Goal: Information Seeking & Learning: Find specific fact

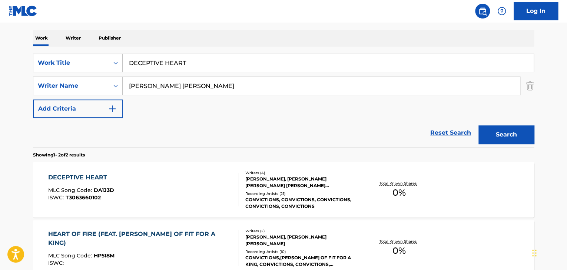
click at [166, 89] on input "[PERSON_NAME] [PERSON_NAME]" at bounding box center [321, 86] width 397 height 18
click at [192, 129] on div "Reset Search Search" at bounding box center [283, 133] width 501 height 30
click at [177, 83] on input "[PERSON_NAME] [PERSON_NAME]" at bounding box center [321, 86] width 397 height 18
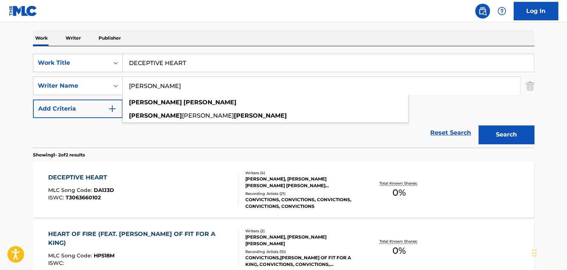
click at [478, 126] on button "Search" at bounding box center [506, 135] width 56 height 19
click at [154, 141] on div "Reset Search Search" at bounding box center [283, 133] width 501 height 30
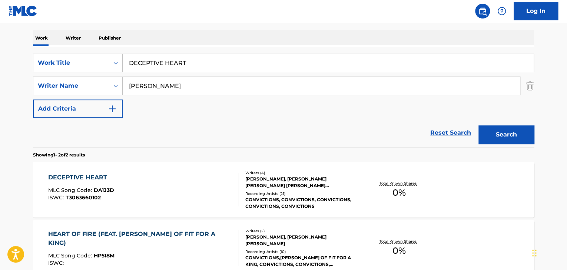
drag, startPoint x: 194, startPoint y: 85, endPoint x: 0, endPoint y: 64, distance: 195.6
click at [3, 68] on main "The MLC Public Work Search The accuracy and completeness of The MLC's data is d…" at bounding box center [283, 112] width 567 height 403
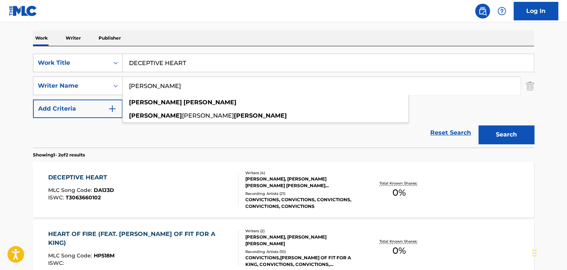
paste input "[PERSON_NAME]"
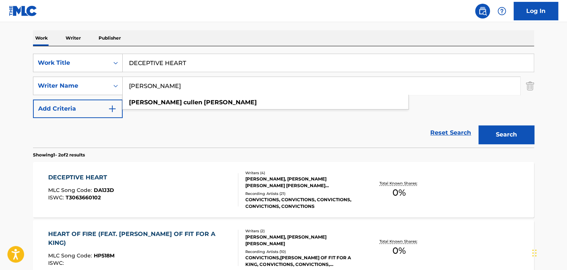
click at [478, 126] on button "Search" at bounding box center [506, 135] width 56 height 19
click at [248, 89] on input "[PERSON_NAME]" at bounding box center [321, 86] width 397 height 18
drag, startPoint x: 248, startPoint y: 89, endPoint x: 0, endPoint y: 60, distance: 249.6
click at [0, 60] on main "The MLC Public Work Search The accuracy and completeness of The MLC's data is d…" at bounding box center [283, 112] width 567 height 403
paste input "[PERSON_NAME]"
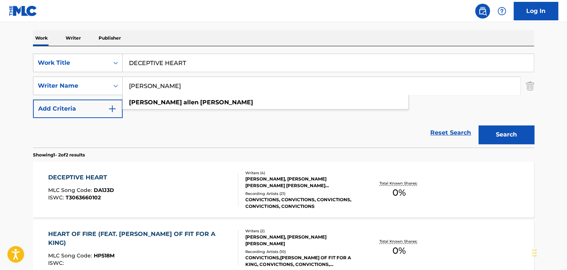
click at [478, 126] on button "Search" at bounding box center [506, 135] width 56 height 19
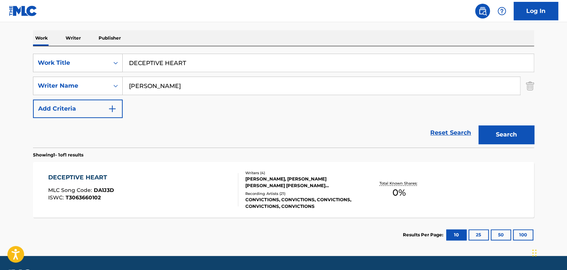
click at [3, 129] on main "The MLC Public Work Search The accuracy and completeness of The MLC's data is d…" at bounding box center [283, 83] width 567 height 345
click at [194, 83] on input "[PERSON_NAME]" at bounding box center [321, 86] width 397 height 18
paste input "HN [PERSON_NAME] [PERSON_NAME]"
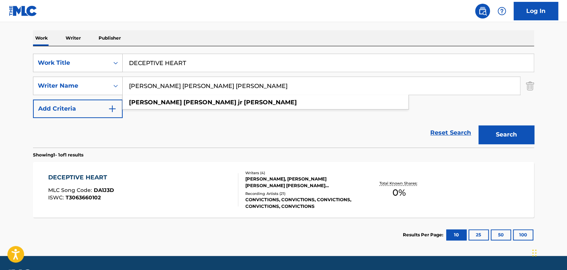
type input "[PERSON_NAME] [PERSON_NAME] [PERSON_NAME]"
click at [501, 135] on button "Search" at bounding box center [506, 135] width 56 height 19
click at [83, 179] on div "DECEPTIVE HEART" at bounding box center [81, 177] width 66 height 9
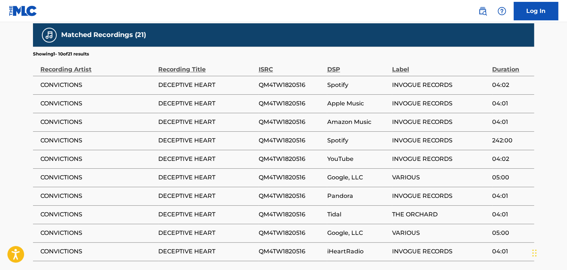
scroll to position [420, 0]
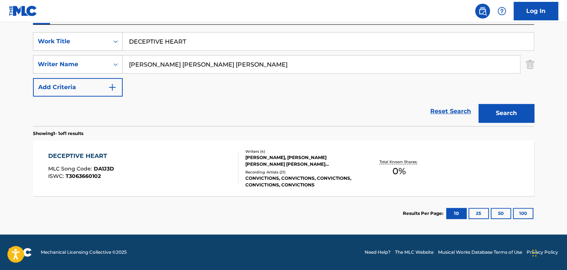
scroll to position [133, 0]
drag, startPoint x: 236, startPoint y: 48, endPoint x: 0, endPoint y: 24, distance: 237.5
click at [0, 24] on main "The MLC Public Work Search The accuracy and completeness of The MLC's data is d…" at bounding box center [283, 62] width 567 height 345
paste input "Curtan el Mambo"
type input "Curtan el Mambo"
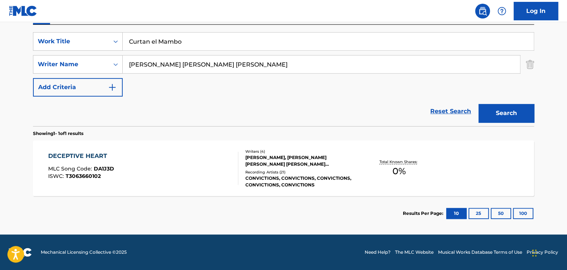
click at [230, 64] on input "[PERSON_NAME] [PERSON_NAME] [PERSON_NAME]" at bounding box center [321, 65] width 397 height 18
paste input "[PERSON_NAME] [PERSON_NAME]"
click at [493, 112] on button "Search" at bounding box center [506, 113] width 56 height 19
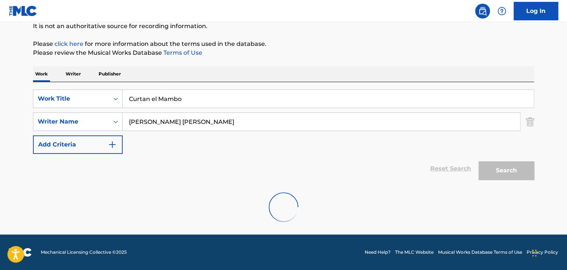
scroll to position [51, 0]
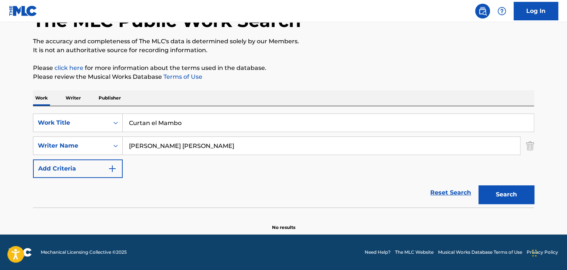
click at [162, 149] on input "[PERSON_NAME] [PERSON_NAME]" at bounding box center [321, 146] width 397 height 18
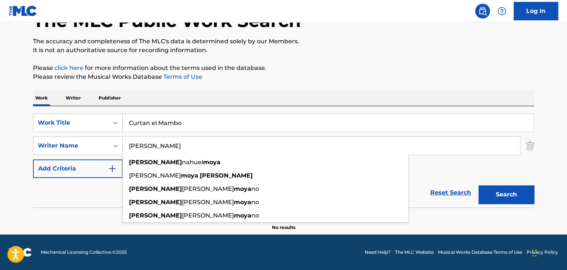
type input "[PERSON_NAME]"
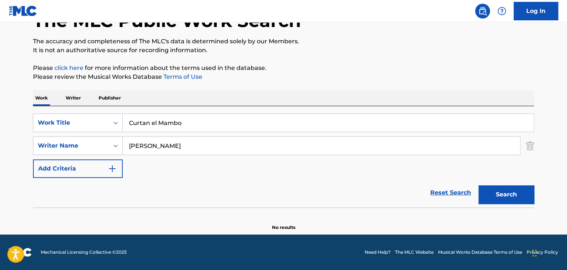
click at [505, 197] on button "Search" at bounding box center [506, 195] width 56 height 19
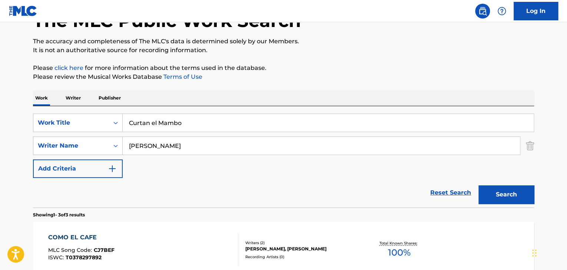
scroll to position [125, 0]
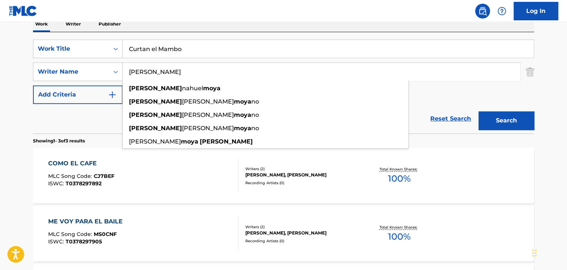
drag, startPoint x: 214, startPoint y: 74, endPoint x: 0, endPoint y: 70, distance: 214.1
click at [0, 70] on main "The MLC Public Work Search The accuracy and completeness of The MLC's data is d…" at bounding box center [283, 128] width 567 height 462
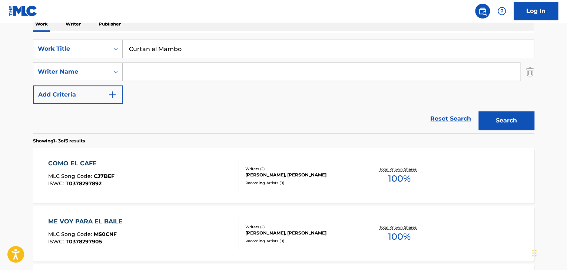
click at [512, 123] on button "Search" at bounding box center [506, 120] width 56 height 19
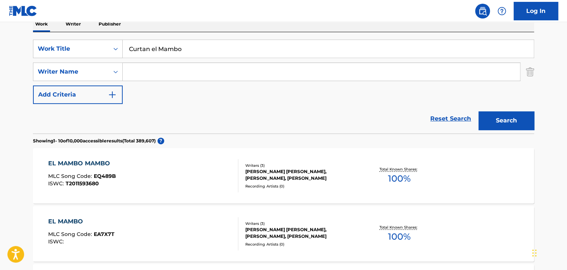
click at [170, 56] on input "Curtan el Mambo" at bounding box center [328, 49] width 411 height 18
paste input "Fuck Competi"
type input "Fuck Competi"
click at [161, 77] on input "Search Form" at bounding box center [321, 72] width 397 height 18
paste input "Marcianos Crew"
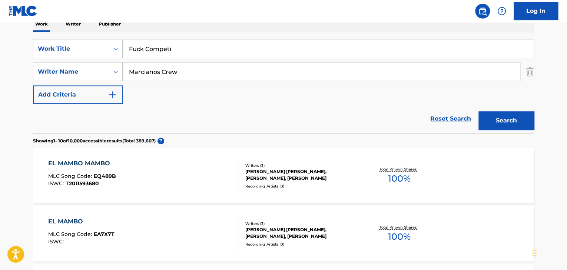
click at [523, 121] on button "Search" at bounding box center [506, 120] width 56 height 19
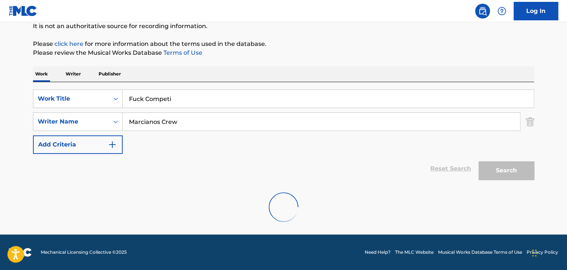
scroll to position [51, 0]
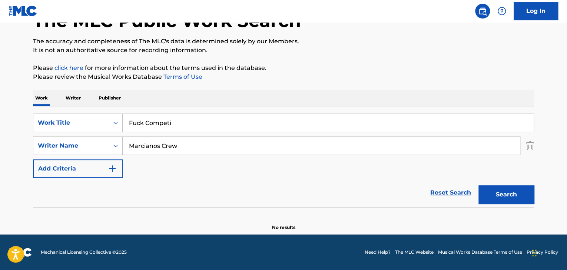
drag, startPoint x: 201, startPoint y: 144, endPoint x: 6, endPoint y: 145, distance: 195.2
click at [6, 145] on main "The MLC Public Work Search The accuracy and completeness of The MLC's data is d…" at bounding box center [283, 103] width 567 height 264
click at [196, 147] on input "Marcianos Crew" at bounding box center [321, 146] width 397 height 18
paste input "[PERSON_NAME]"
click at [501, 196] on button "Search" at bounding box center [506, 195] width 56 height 19
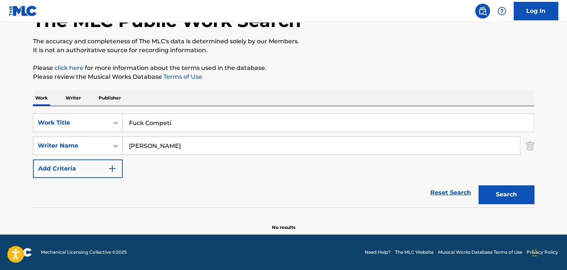
click at [157, 147] on input "[PERSON_NAME]" at bounding box center [321, 146] width 397 height 18
click at [503, 189] on button "Search" at bounding box center [506, 195] width 56 height 19
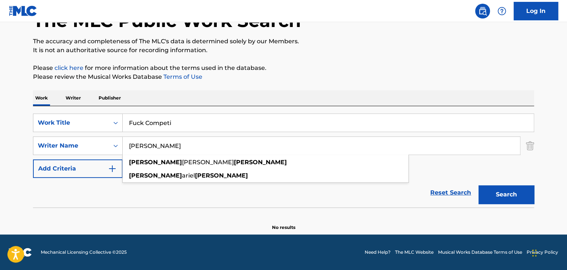
drag, startPoint x: 192, startPoint y: 151, endPoint x: 15, endPoint y: 147, distance: 176.7
click at [15, 147] on main "The MLC Public Work Search The accuracy and completeness of The MLC's data is d…" at bounding box center [283, 103] width 567 height 264
paste input "[PERSON_NAME]"
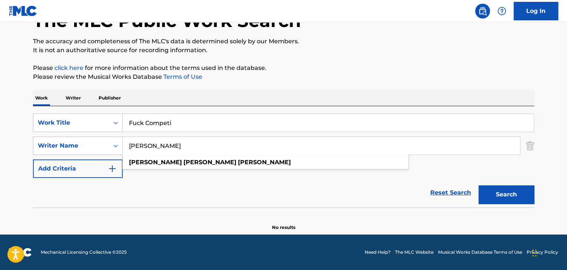
drag, startPoint x: 150, startPoint y: 147, endPoint x: 0, endPoint y: 150, distance: 150.4
click at [0, 150] on main "The MLC Public Work Search The accuracy and completeness of The MLC's data is d…" at bounding box center [283, 103] width 567 height 264
type input "[PERSON_NAME]"
click at [504, 191] on button "Search" at bounding box center [506, 195] width 56 height 19
drag, startPoint x: 199, startPoint y: 123, endPoint x: 120, endPoint y: 90, distance: 85.0
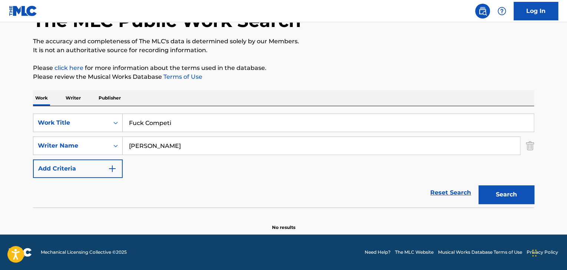
click at [66, 123] on div "SearchWithCriteriad5b417dc-b519-45aa-8803-9b4b016bb850 Work Title Fuck Competi" at bounding box center [283, 123] width 501 height 19
paste input "[PERSON_NAME]"
type input "[PERSON_NAME]"
click at [4, 172] on main "The MLC Public Work Search The accuracy and completeness of The MLC's data is d…" at bounding box center [283, 103] width 567 height 264
click at [156, 141] on input "[PERSON_NAME]" at bounding box center [321, 146] width 397 height 18
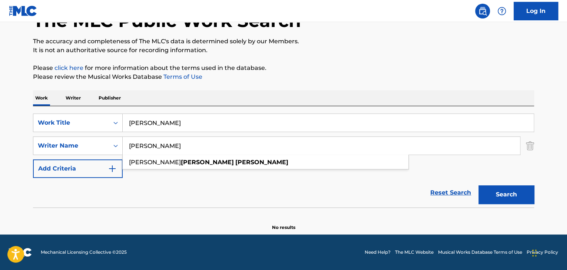
paste input "LordMobb"
click at [492, 190] on button "Search" at bounding box center [506, 195] width 56 height 19
click at [169, 143] on input "LordMobb" at bounding box center [321, 146] width 397 height 18
paste input "[PERSON_NAME]"
click at [497, 190] on button "Search" at bounding box center [506, 195] width 56 height 19
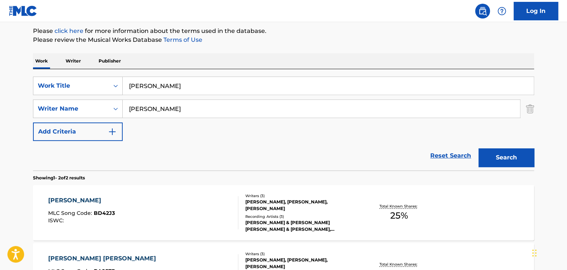
scroll to position [125, 0]
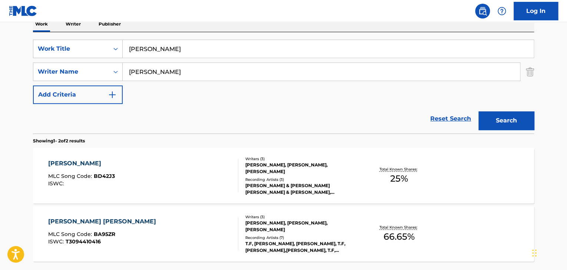
click at [205, 71] on input "[PERSON_NAME]" at bounding box center [321, 72] width 397 height 18
paste input "Mychal [PERSON_NAME]"
click at [489, 122] on button "Search" at bounding box center [506, 120] width 56 height 19
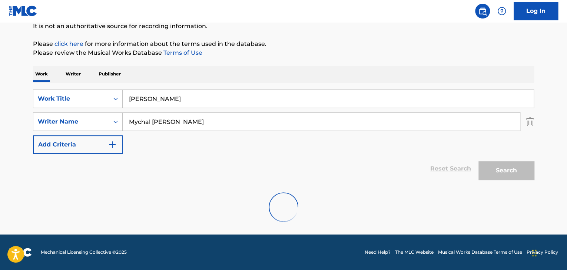
scroll to position [51, 0]
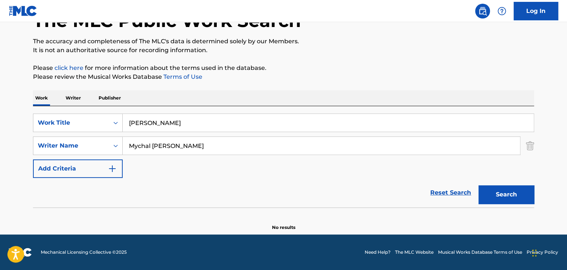
click at [153, 144] on input "Mychal [PERSON_NAME]" at bounding box center [321, 146] width 397 height 18
click at [498, 193] on button "Search" at bounding box center [506, 195] width 56 height 19
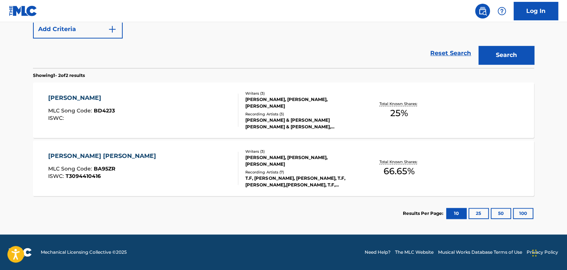
scroll to position [117, 0]
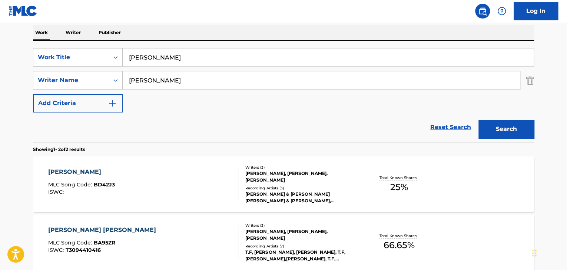
drag, startPoint x: 184, startPoint y: 77, endPoint x: 0, endPoint y: 83, distance: 184.2
click at [0, 83] on main "The MLC Public Work Search The accuracy and completeness of The MLC's data is d…" at bounding box center [283, 107] width 567 height 403
paste input "[PERSON_NAME]"
click at [525, 130] on button "Search" at bounding box center [506, 129] width 56 height 19
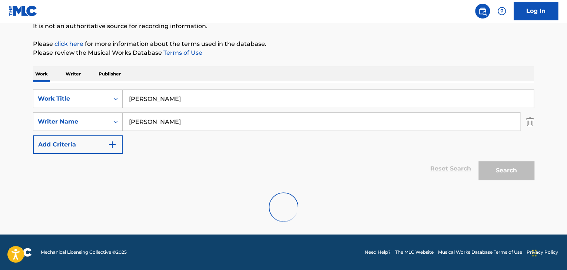
scroll to position [75, 0]
click at [185, 126] on input "[PERSON_NAME]" at bounding box center [321, 122] width 397 height 18
click at [163, 119] on input "[PERSON_NAME]" at bounding box center [321, 122] width 397 height 18
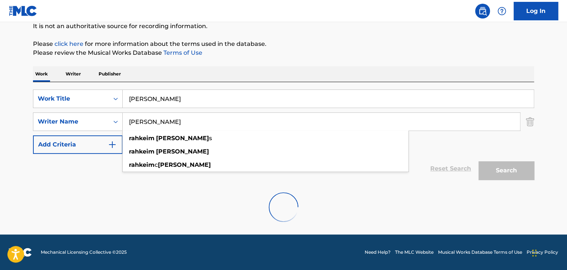
click at [326, 205] on div at bounding box center [283, 207] width 501 height 47
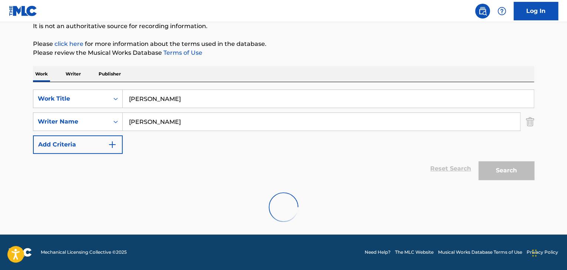
click at [510, 172] on div "Search" at bounding box center [503, 169] width 59 height 30
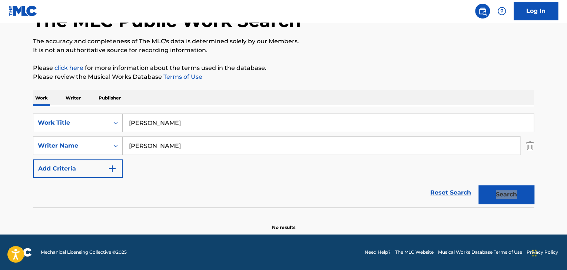
scroll to position [51, 0]
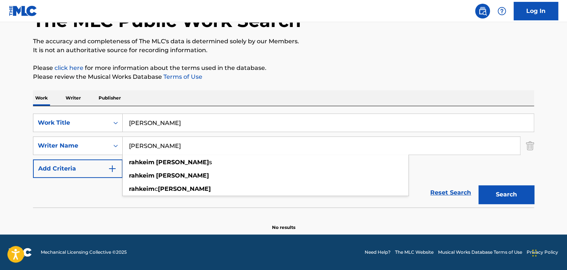
drag, startPoint x: 110, startPoint y: 148, endPoint x: 0, endPoint y: 141, distance: 109.9
click at [0, 141] on main "The MLC Public Work Search The accuracy and completeness of The MLC's data is d…" at bounding box center [283, 103] width 567 height 264
paste input "LordMobb"
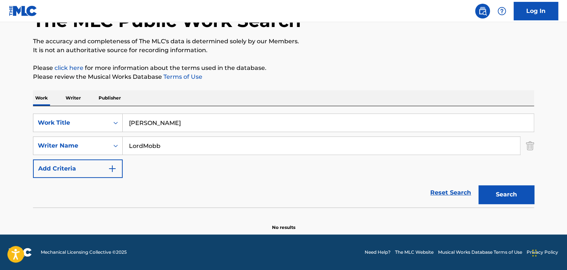
click at [499, 197] on button "Search" at bounding box center [506, 195] width 56 height 19
drag, startPoint x: 190, startPoint y: 149, endPoint x: 70, endPoint y: 129, distance: 122.4
click at [70, 129] on div "SearchWithCriteriad5b417dc-b519-45aa-8803-9b4b016bb850 Work Title [PERSON_NAME]…" at bounding box center [283, 146] width 501 height 64
paste input "[PERSON_NAME]"
click at [13, 168] on main "The MLC Public Work Search The accuracy and completeness of The MLC's data is d…" at bounding box center [283, 103] width 567 height 264
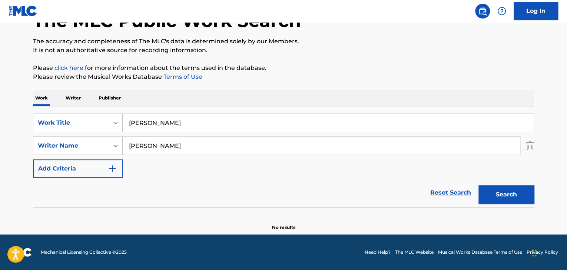
click at [150, 153] on input "[PERSON_NAME]" at bounding box center [321, 146] width 397 height 18
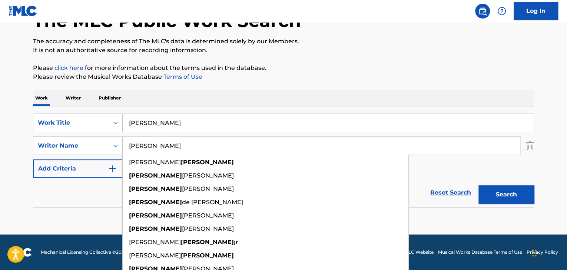
paste input "Mychal [PERSON_NAME]"
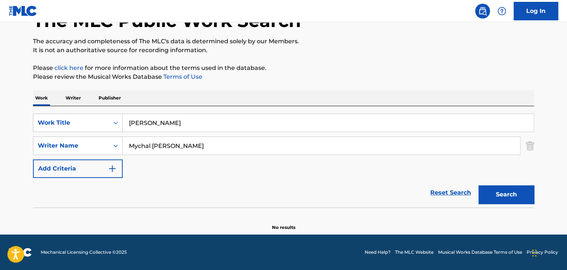
click at [511, 193] on button "Search" at bounding box center [506, 195] width 56 height 19
click at [507, 196] on button "Search" at bounding box center [506, 195] width 56 height 19
click at [157, 146] on input "Mychal [PERSON_NAME]" at bounding box center [321, 146] width 397 height 18
type input "[PERSON_NAME]"
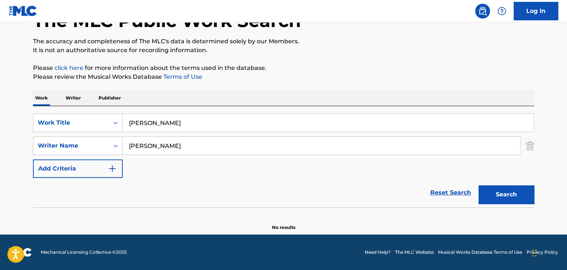
click at [495, 200] on button "Search" at bounding box center [506, 195] width 56 height 19
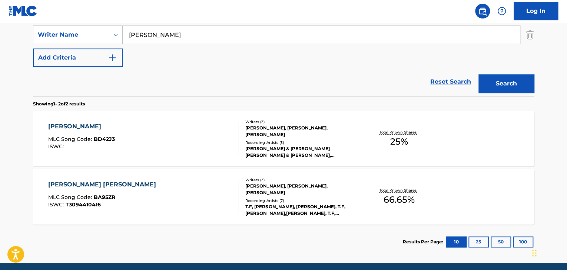
scroll to position [125, 0]
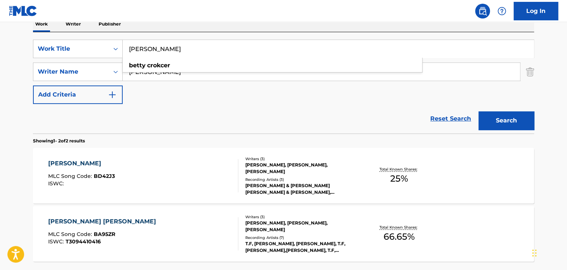
drag, startPoint x: 178, startPoint y: 46, endPoint x: 0, endPoint y: 49, distance: 177.8
click at [0, 49] on main "The MLC Public Work Search The accuracy and completeness of The MLC's data is d…" at bounding box center [283, 98] width 567 height 403
paste input "Ksero Ti Thelo"
type input "Ksero Ti Thelo"
click at [9, 140] on main "The MLC Public Work Search The accuracy and completeness of The MLC's data is d…" at bounding box center [283, 98] width 567 height 403
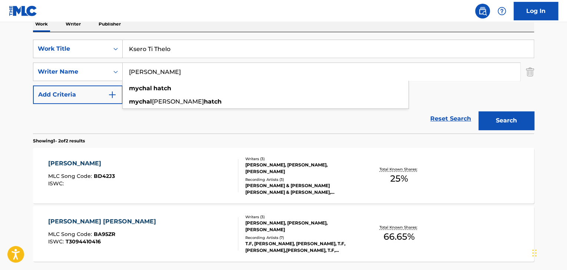
click at [173, 74] on input "[PERSON_NAME]" at bounding box center [321, 72] width 397 height 18
paste input "Long3"
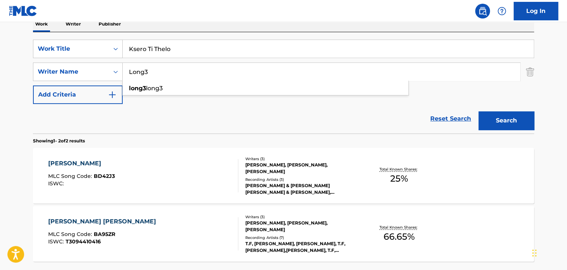
click at [512, 118] on button "Search" at bounding box center [506, 120] width 56 height 19
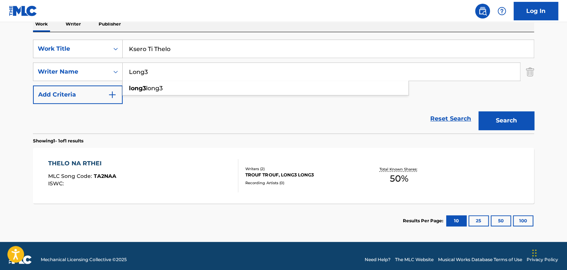
drag, startPoint x: 25, startPoint y: 57, endPoint x: 0, endPoint y: 50, distance: 26.3
click at [0, 50] on main "The MLC Public Work Search The accuracy and completeness of The MLC's data is d…" at bounding box center [283, 69] width 567 height 345
paste input "[PERSON_NAME]"
click at [495, 111] on button "Search" at bounding box center [506, 120] width 56 height 19
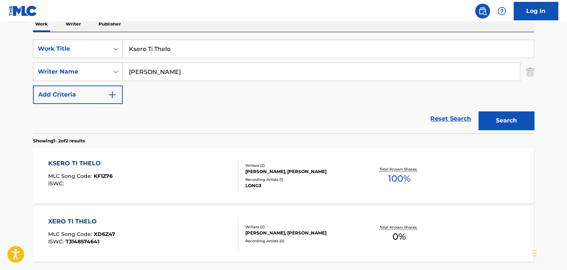
scroll to position [162, 0]
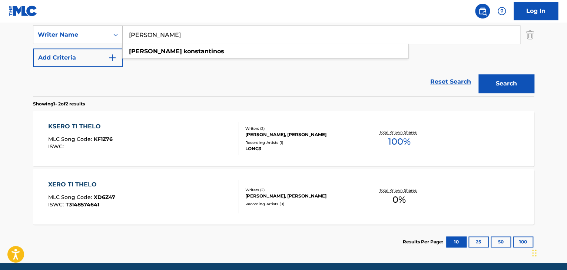
drag, startPoint x: 241, startPoint y: 40, endPoint x: 0, endPoint y: 17, distance: 242.2
click at [0, 17] on div "Log In The MLC Public Work Search The accuracy and completeness of The MLC's da…" at bounding box center [283, 68] width 567 height 461
paste input "[PERSON_NAME]"
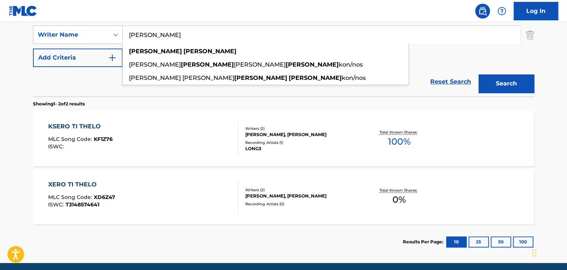
type input "[PERSON_NAME]"
click at [508, 89] on button "Search" at bounding box center [506, 83] width 56 height 19
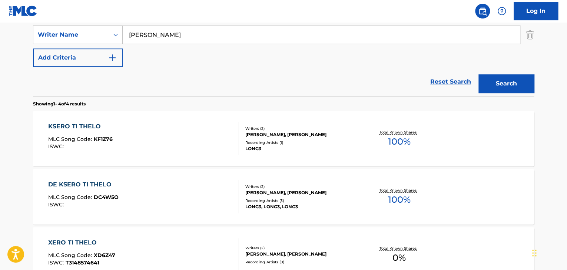
scroll to position [236, 0]
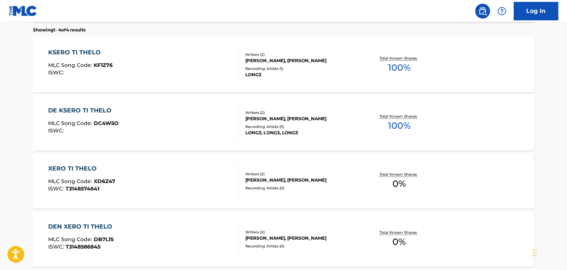
click at [86, 169] on div "XERO TI THELO" at bounding box center [81, 168] width 67 height 9
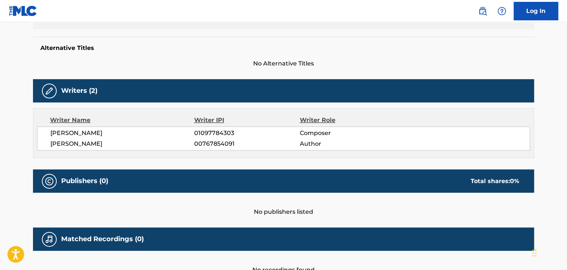
scroll to position [232, 0]
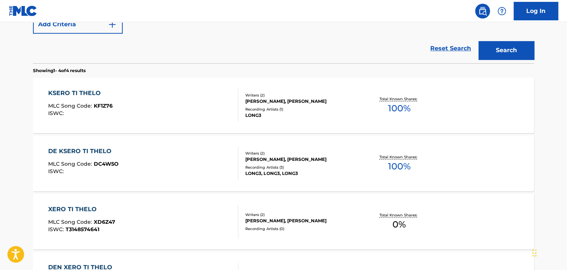
scroll to position [84, 0]
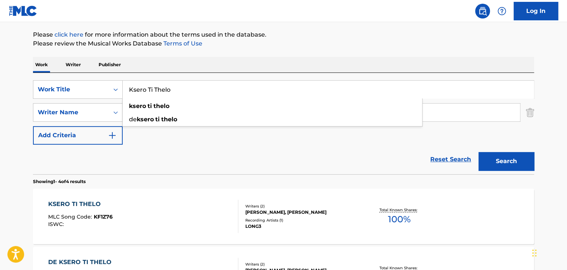
drag, startPoint x: 179, startPoint y: 89, endPoint x: 0, endPoint y: 66, distance: 180.8
click at [0, 66] on main "The MLC Public Work Search The accuracy and completeness of The MLC's data is d…" at bounding box center [283, 198] width 567 height 520
click at [179, 181] on section "Showing 1 - 4 of 4 results" at bounding box center [283, 179] width 501 height 11
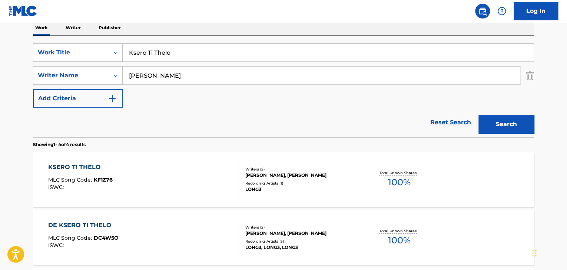
scroll to position [233, 0]
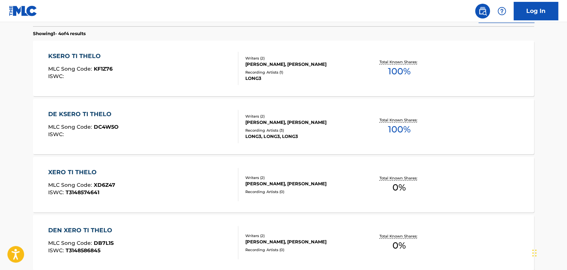
click at [81, 174] on div "XERO TI THELO" at bounding box center [81, 172] width 67 height 9
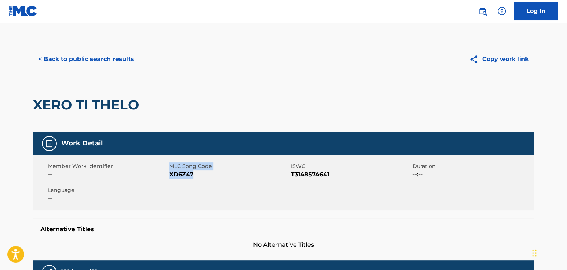
drag, startPoint x: 168, startPoint y: 174, endPoint x: 200, endPoint y: 172, distance: 31.9
click at [200, 172] on div "Member Work Identifier -- MLC Song Code XD6Z47 ISWC T3148574641 Duration --:-- …" at bounding box center [283, 183] width 501 height 56
click at [200, 174] on span "XD6Z47" at bounding box center [229, 174] width 120 height 9
drag, startPoint x: 196, startPoint y: 176, endPoint x: 170, endPoint y: 176, distance: 25.6
click at [170, 176] on span "XD6Z47" at bounding box center [229, 174] width 120 height 9
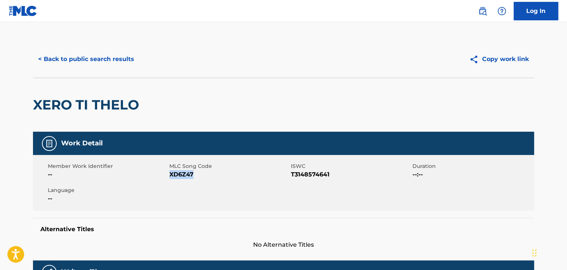
copy span "XD6Z47"
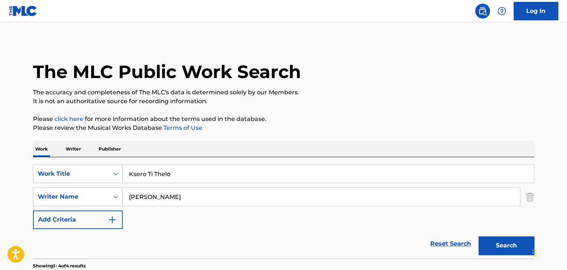
click at [150, 170] on input "Ksero Ti Thelo" at bounding box center [328, 174] width 411 height 18
paste input "Molotov"
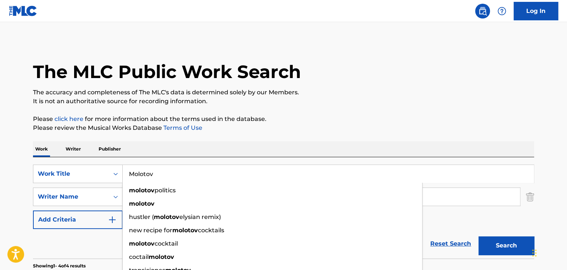
type input "Molotov"
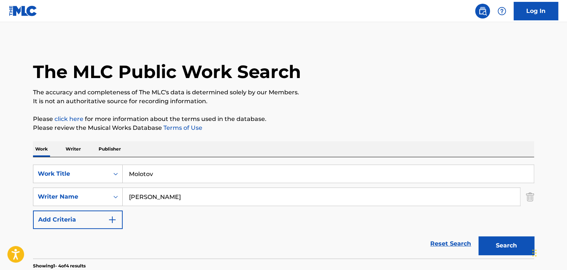
click at [177, 202] on input "[PERSON_NAME]" at bounding box center [321, 197] width 397 height 18
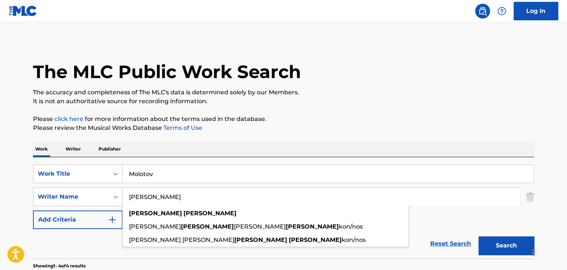
paste input "Front Line Assembly"
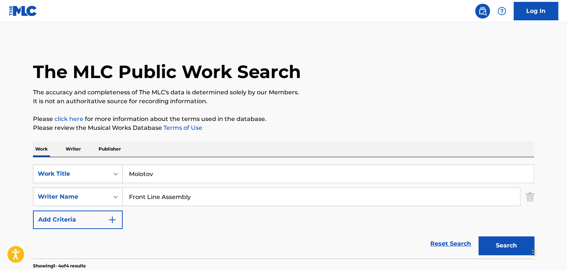
click at [494, 250] on button "Search" at bounding box center [506, 246] width 56 height 19
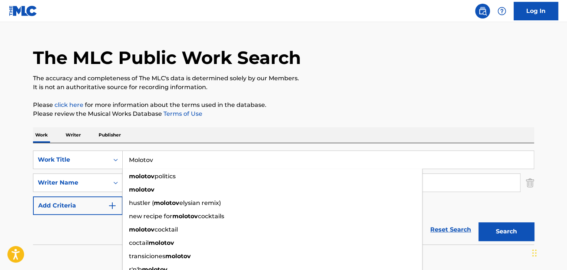
click at [194, 159] on input "Molotov" at bounding box center [328, 160] width 411 height 18
click at [397, 97] on div "The MLC Public Work Search The accuracy and completeness of The MLC's data is d…" at bounding box center [283, 148] width 519 height 242
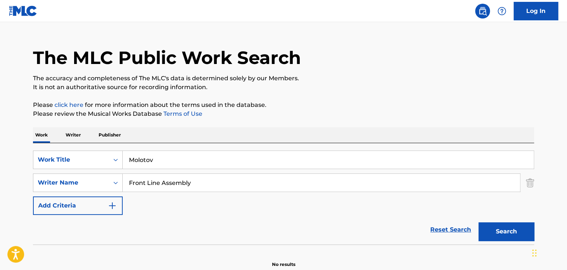
click at [163, 189] on input "Front Line Assembly" at bounding box center [321, 183] width 397 height 18
paste input "[PERSON_NAME]"
click at [489, 235] on button "Search" at bounding box center [506, 232] width 56 height 19
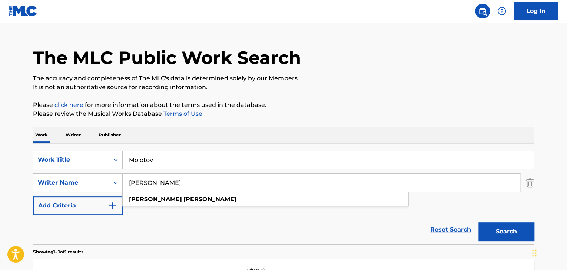
drag, startPoint x: 277, startPoint y: 188, endPoint x: 0, endPoint y: 180, distance: 277.2
click at [0, 180] on main "The MLC Public Work Search The accuracy and completeness of The MLC's data is d…" at bounding box center [283, 180] width 567 height 345
paste input "[PERSON_NAME] [PERSON_NAME]"
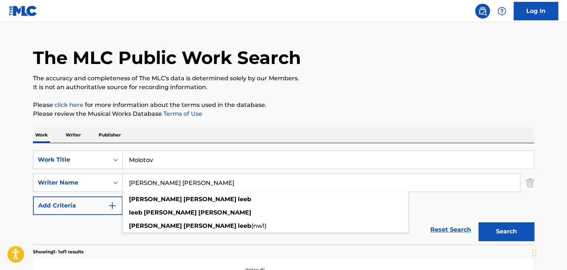
click at [496, 229] on button "Search" at bounding box center [506, 232] width 56 height 19
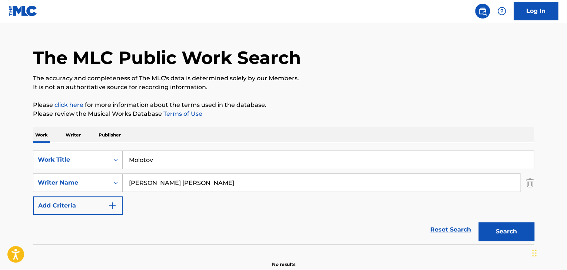
click at [163, 184] on input "[PERSON_NAME] [PERSON_NAME]" at bounding box center [321, 183] width 397 height 18
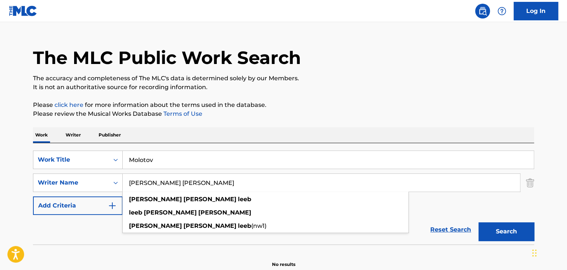
click at [163, 184] on input "[PERSON_NAME] [PERSON_NAME]" at bounding box center [321, 183] width 397 height 18
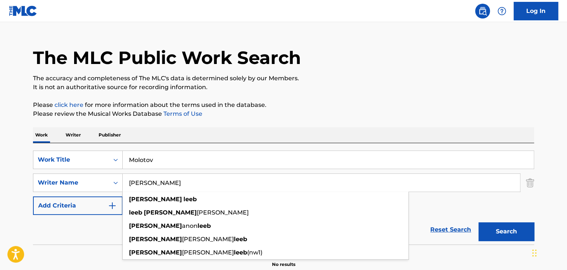
type input "[PERSON_NAME]"
click at [500, 227] on button "Search" at bounding box center [506, 232] width 56 height 19
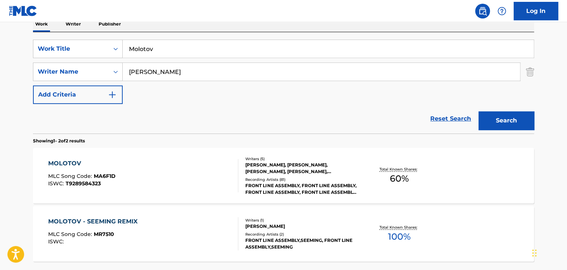
scroll to position [162, 0]
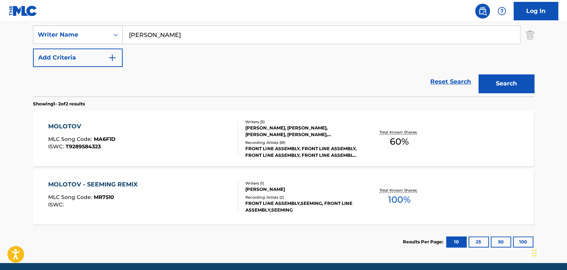
drag, startPoint x: 215, startPoint y: 37, endPoint x: 0, endPoint y: 19, distance: 216.0
click at [0, 19] on div "Log In The MLC Public Work Search The accuracy and completeness of The MLC's da…" at bounding box center [283, 68] width 567 height 461
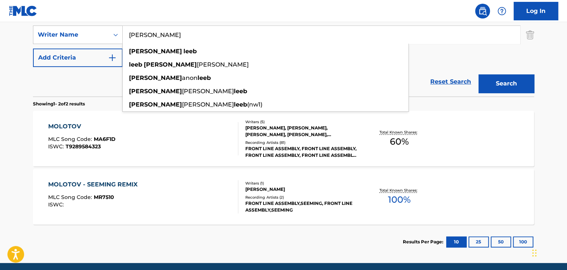
click at [194, 169] on div "MOLOTOV - SEEMING REMIX MLC Song Code : MR7510 ISWC : Writers ( 1 ) [PERSON_NAM…" at bounding box center [283, 197] width 501 height 56
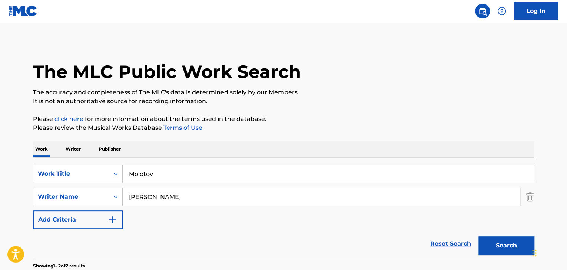
scroll to position [148, 0]
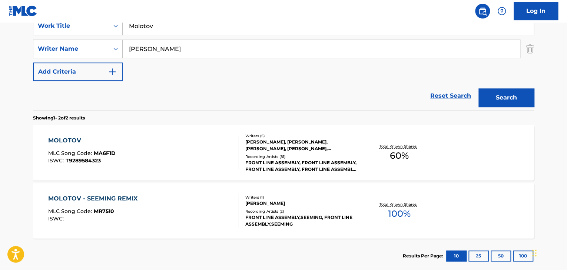
click at [193, 45] on input "[PERSON_NAME]" at bounding box center [321, 49] width 397 height 18
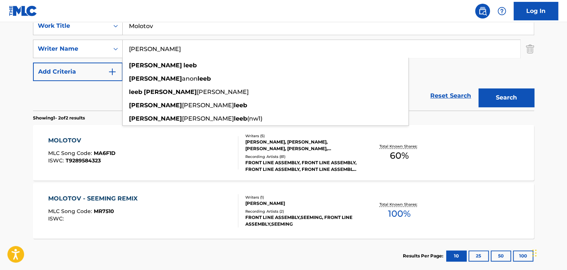
paste input "[PERSON_NAME]"
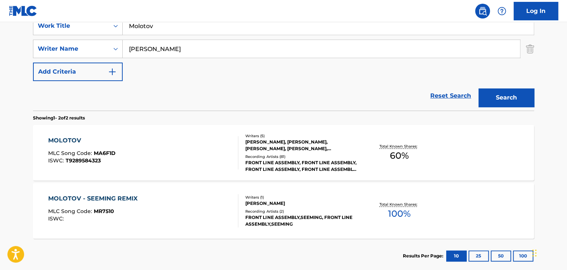
click at [512, 91] on button "Search" at bounding box center [506, 98] width 56 height 19
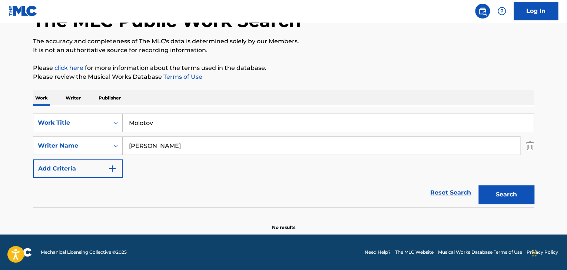
scroll to position [51, 0]
click at [161, 146] on input "[PERSON_NAME]" at bounding box center [321, 146] width 397 height 18
click at [163, 146] on input "[PERSON_NAME]" at bounding box center [321, 146] width 397 height 18
drag, startPoint x: 175, startPoint y: 149, endPoint x: 153, endPoint y: 144, distance: 22.6
click at [153, 144] on input "[PERSON_NAME] ille [PERSON_NAME]" at bounding box center [321, 146] width 397 height 18
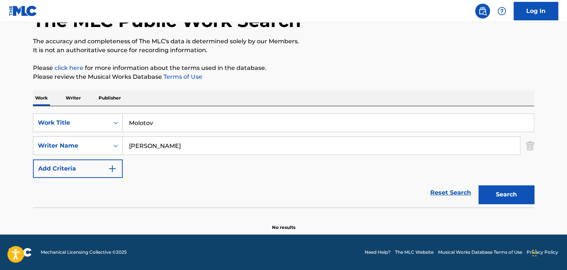
click at [503, 196] on button "Search" at bounding box center [506, 195] width 56 height 19
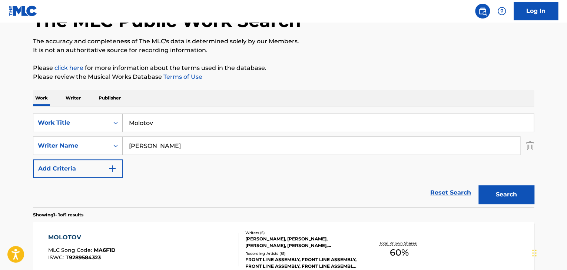
scroll to position [133, 0]
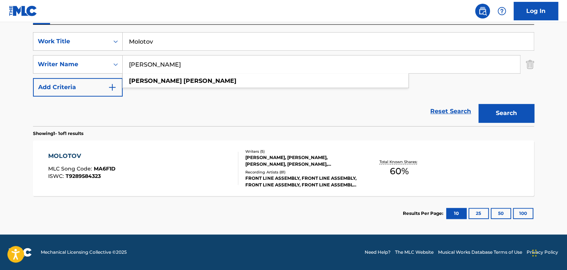
drag, startPoint x: 242, startPoint y: 64, endPoint x: 0, endPoint y: 45, distance: 242.6
click at [0, 45] on main "The MLC Public Work Search The accuracy and completeness of The MLC's data is d…" at bounding box center [283, 62] width 567 height 345
paste input "[PERSON_NAME]"
click at [492, 116] on button "Search" at bounding box center [506, 113] width 56 height 19
drag, startPoint x: 287, startPoint y: 69, endPoint x: 0, endPoint y: 64, distance: 287.1
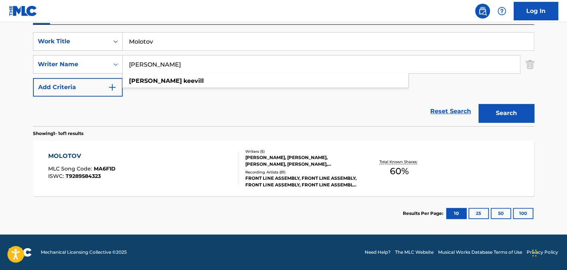
click at [0, 64] on main "The MLC Public Work Search The accuracy and completeness of The MLC's data is d…" at bounding box center [283, 62] width 567 height 345
paste input "[PERSON_NAME]"
click at [15, 101] on main "The MLC Public Work Search The accuracy and completeness of The MLC's data is d…" at bounding box center [283, 62] width 567 height 345
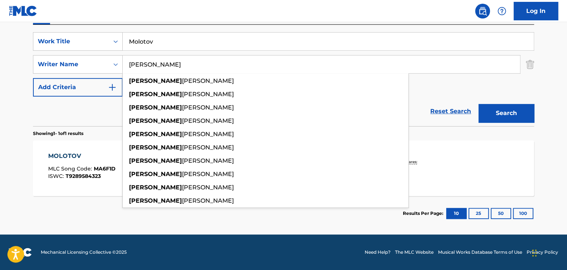
click at [181, 65] on input "[PERSON_NAME]" at bounding box center [321, 65] width 397 height 18
paste input "[PERSON_NAME]"
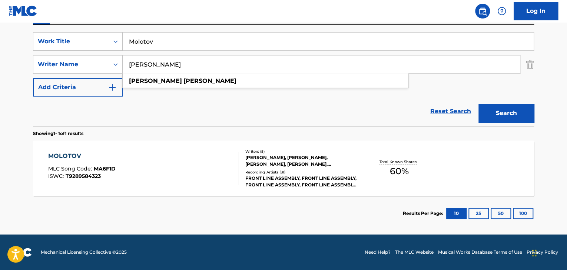
click at [492, 111] on button "Search" at bounding box center [506, 113] width 56 height 19
drag, startPoint x: 212, startPoint y: 62, endPoint x: 0, endPoint y: 55, distance: 212.0
click at [0, 55] on main "The MLC Public Work Search The accuracy and completeness of The MLC's data is d…" at bounding box center [283, 62] width 567 height 345
paste input "[PERSON_NAME] [PERSON_NAME]"
click at [507, 117] on button "Search" at bounding box center [506, 113] width 56 height 19
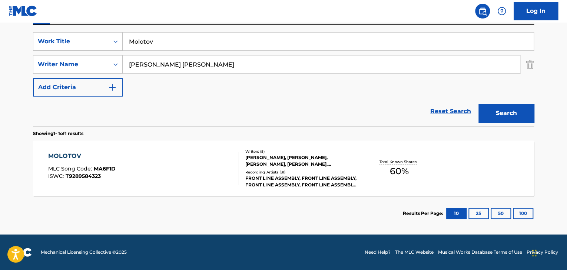
scroll to position [51, 0]
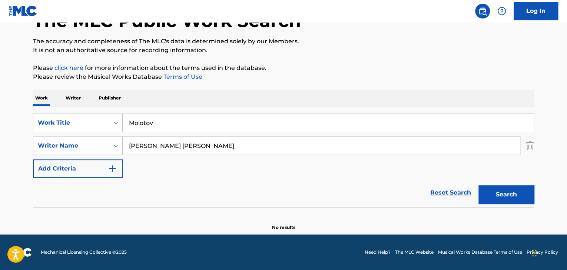
click at [163, 146] on input "[PERSON_NAME] [PERSON_NAME]" at bounding box center [321, 146] width 397 height 18
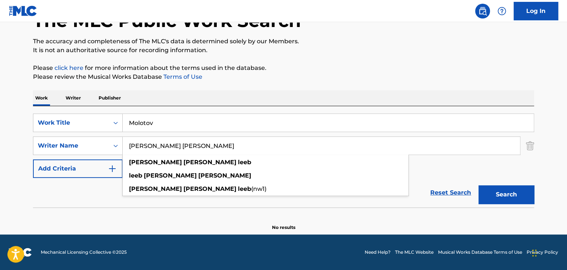
click at [163, 146] on input "[PERSON_NAME] [PERSON_NAME]" at bounding box center [321, 146] width 397 height 18
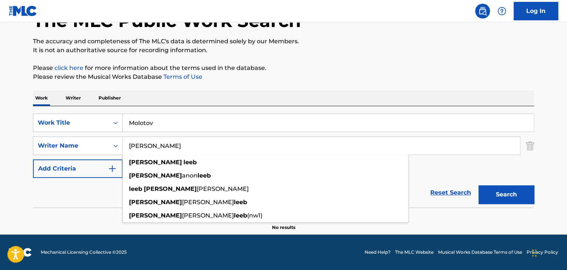
type input "[PERSON_NAME]"
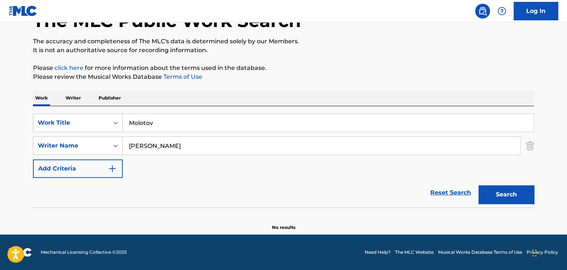
click at [517, 194] on button "Search" at bounding box center [506, 195] width 56 height 19
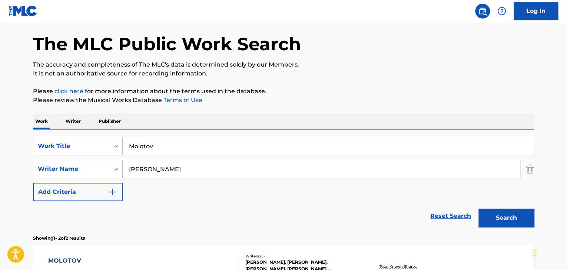
scroll to position [0, 0]
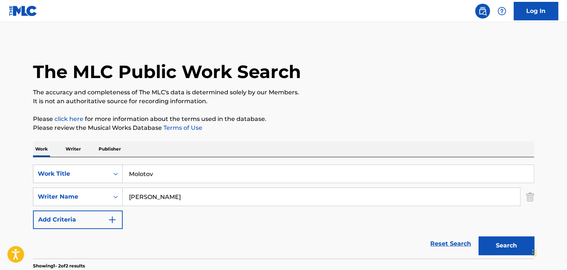
drag, startPoint x: 189, startPoint y: 177, endPoint x: 0, endPoint y: 160, distance: 190.1
click at [0, 160] on main "The MLC Public Work Search The accuracy and completeness of The MLC's data is d…" at bounding box center [283, 223] width 567 height 403
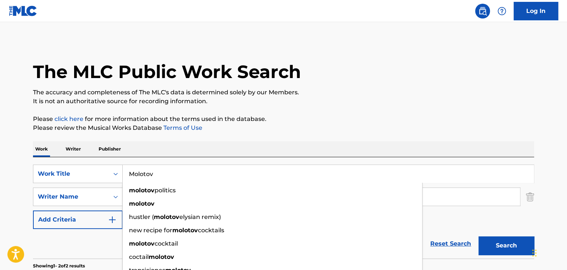
paste input "To Mualo"
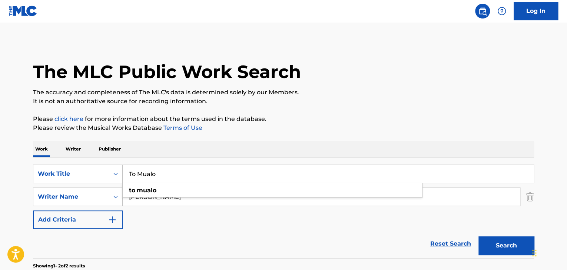
type input "To Mualo"
click at [0, 191] on main "The MLC Public Work Search The accuracy and completeness of The MLC's data is d…" at bounding box center [283, 223] width 567 height 403
click at [151, 203] on input "[PERSON_NAME]" at bounding box center [321, 197] width 397 height 18
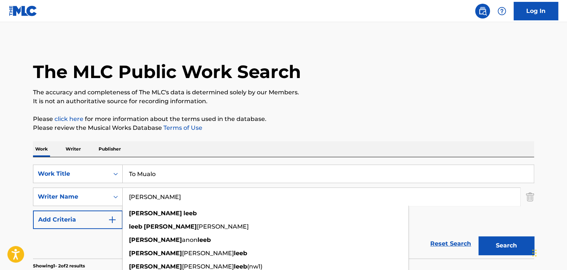
paste input "Retro"
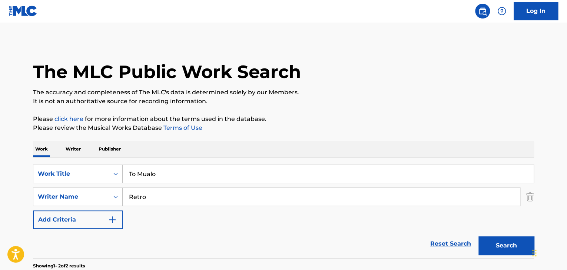
click at [493, 246] on button "Search" at bounding box center [506, 246] width 56 height 19
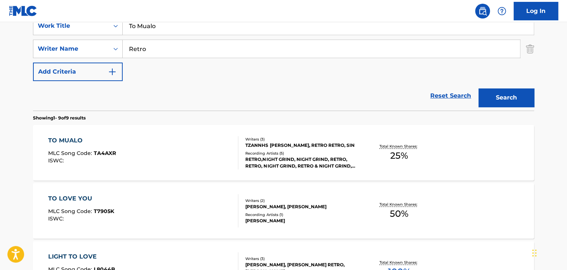
scroll to position [111, 0]
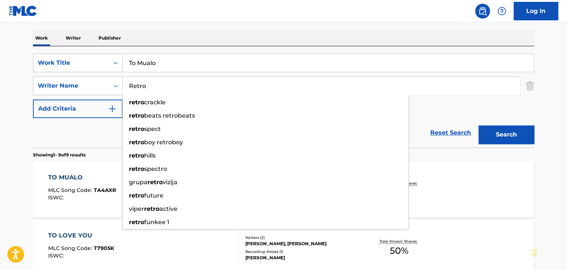
drag, startPoint x: 170, startPoint y: 85, endPoint x: 71, endPoint y: 72, distance: 100.5
paste input "Kaisarlis [PERSON_NAME]"
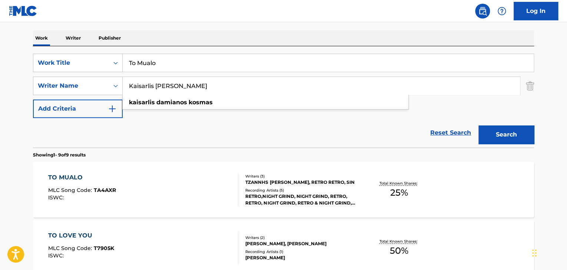
click at [498, 139] on button "Search" at bounding box center [506, 135] width 56 height 19
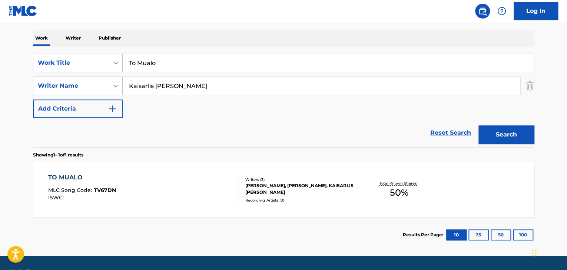
click at [173, 87] on input "Kaisarlis [PERSON_NAME]" at bounding box center [321, 86] width 397 height 18
click at [516, 133] on button "Search" at bounding box center [506, 135] width 56 height 19
drag, startPoint x: 200, startPoint y: 85, endPoint x: 0, endPoint y: 75, distance: 199.9
click at [0, 75] on main "The MLC Public Work Search The accuracy and completeness of The MLC's data is d…" at bounding box center [283, 83] width 567 height 345
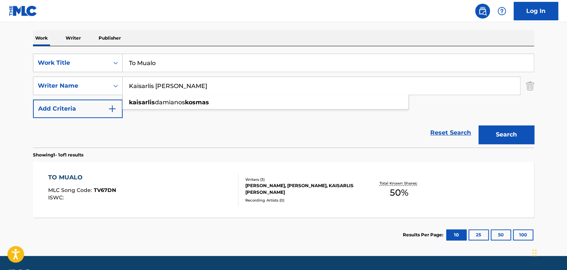
paste input "[PERSON_NAME]"
click at [510, 137] on button "Search" at bounding box center [506, 135] width 56 height 19
drag, startPoint x: 230, startPoint y: 92, endPoint x: 1, endPoint y: 91, distance: 228.9
click at [1, 92] on main "The MLC Public Work Search The accuracy and completeness of The MLC's data is d…" at bounding box center [283, 83] width 567 height 345
paste input "Malesa"
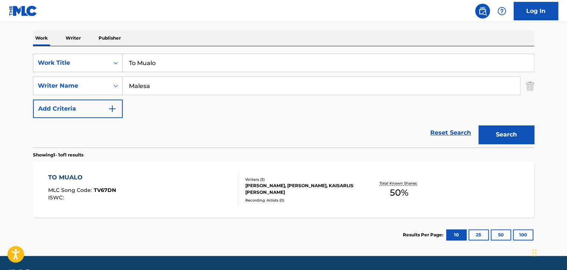
click at [513, 131] on button "Search" at bounding box center [506, 135] width 56 height 19
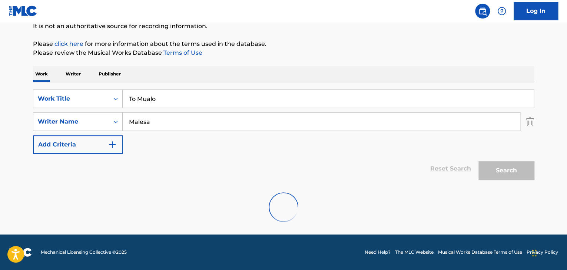
scroll to position [75, 0]
click at [178, 124] on input "Malesa" at bounding box center [321, 122] width 397 height 18
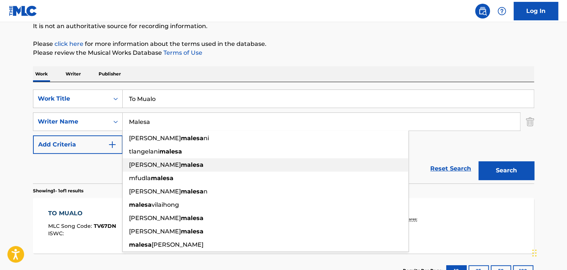
click at [181, 162] on strong "malesa" at bounding box center [192, 164] width 23 height 7
type input "[PERSON_NAME]"
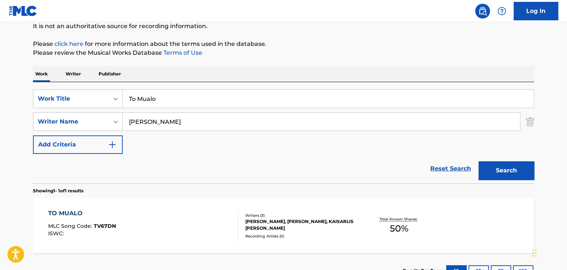
click at [520, 175] on button "Search" at bounding box center [506, 170] width 56 height 19
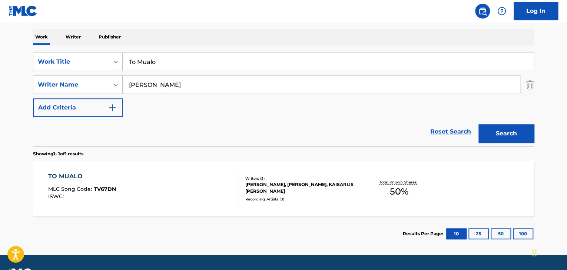
click at [68, 177] on div "TO MUALO" at bounding box center [82, 176] width 68 height 9
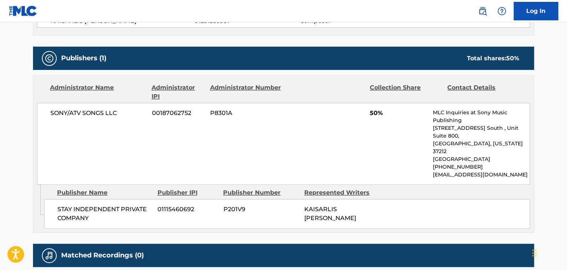
scroll to position [320, 0]
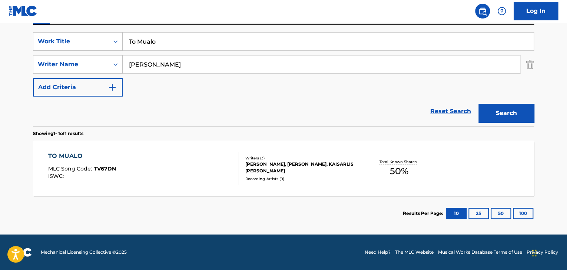
scroll to position [133, 0]
drag, startPoint x: 193, startPoint y: 63, endPoint x: 0, endPoint y: 54, distance: 193.6
click at [0, 54] on main "The MLC Public Work Search The accuracy and completeness of The MLC's data is d…" at bounding box center [283, 62] width 567 height 345
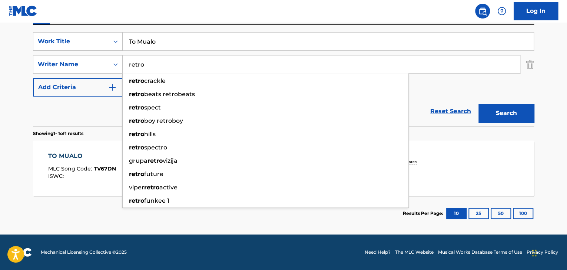
click at [497, 116] on button "Search" at bounding box center [506, 113] width 56 height 19
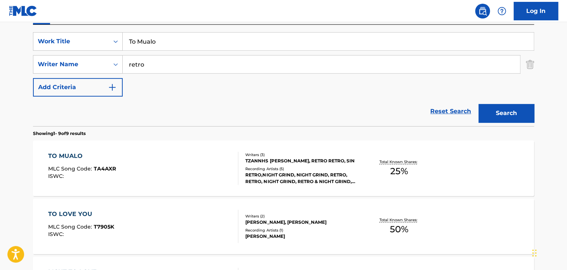
drag, startPoint x: 202, startPoint y: 69, endPoint x: 4, endPoint y: 46, distance: 198.7
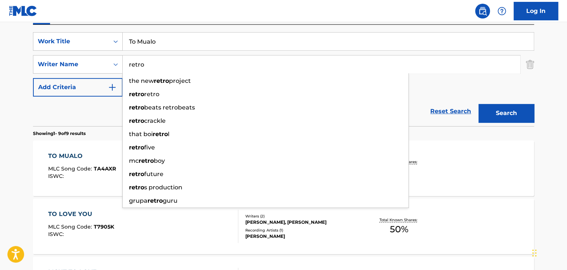
paste input "[PERSON_NAME]"
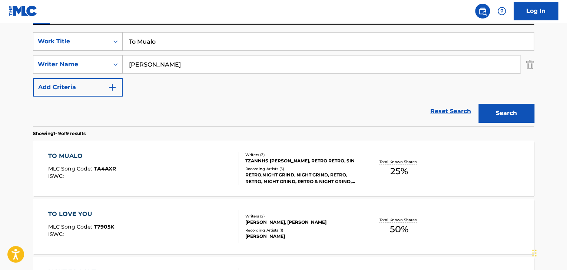
click at [504, 108] on button "Search" at bounding box center [506, 113] width 56 height 19
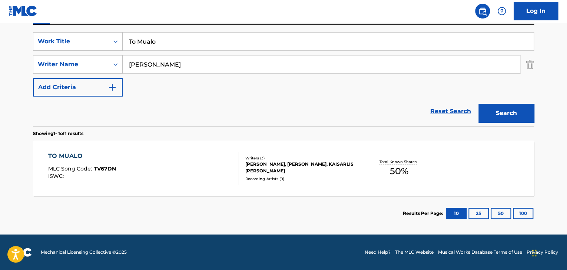
drag, startPoint x: 195, startPoint y: 64, endPoint x: 0, endPoint y: 63, distance: 194.8
click at [0, 63] on main "The MLC Public Work Search The accuracy and completeness of The MLC's data is d…" at bounding box center [283, 62] width 567 height 345
paste input "[PERSON_NAME]"
click at [511, 111] on button "Search" at bounding box center [506, 113] width 56 height 19
drag, startPoint x: 168, startPoint y: 65, endPoint x: 0, endPoint y: 64, distance: 167.8
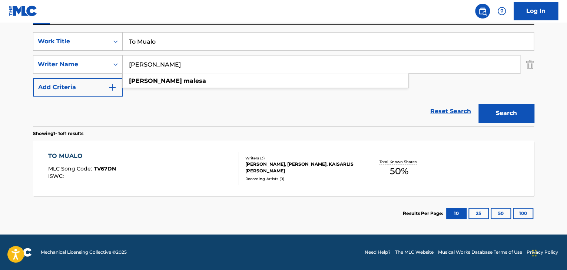
click at [0, 64] on main "The MLC Public Work Search The accuracy and completeness of The MLC's data is d…" at bounding box center [283, 62] width 567 height 345
click at [478, 104] on button "Search" at bounding box center [506, 113] width 56 height 19
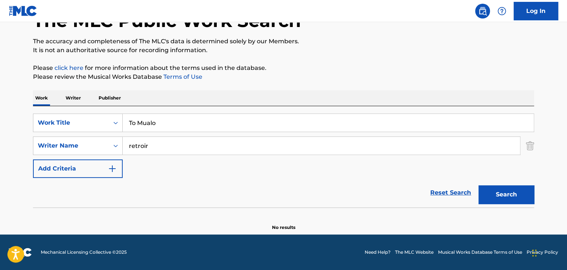
scroll to position [51, 0]
click at [182, 144] on input "retroir" at bounding box center [321, 146] width 397 height 18
click at [478, 186] on button "Search" at bounding box center [506, 195] width 56 height 19
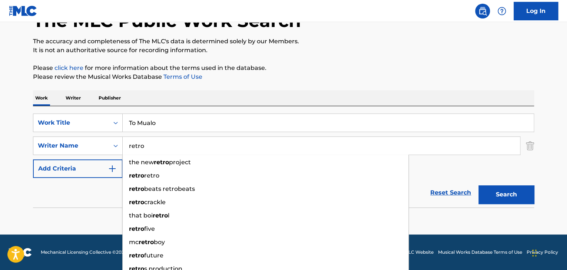
click at [478, 186] on button "Search" at bounding box center [506, 195] width 56 height 19
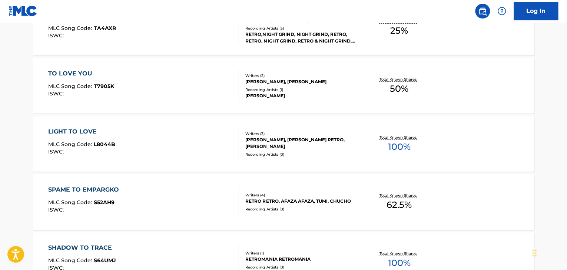
scroll to position [0, 0]
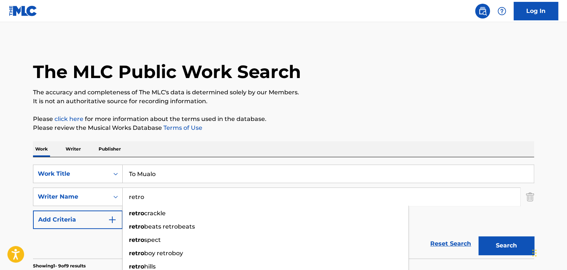
click at [197, 202] on input "retro" at bounding box center [321, 197] width 397 height 18
paste input "Kaisarlis [PERSON_NAME]"
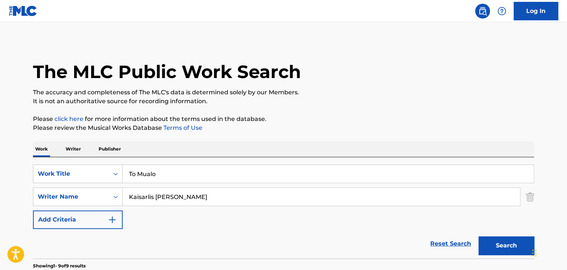
click at [502, 250] on button "Search" at bounding box center [506, 246] width 56 height 19
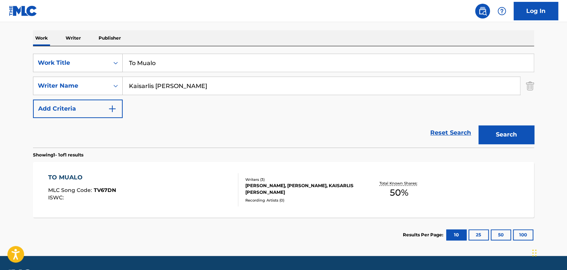
scroll to position [133, 0]
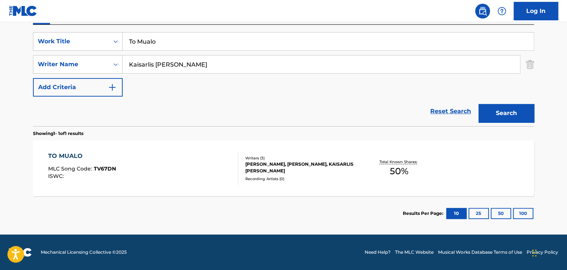
click at [184, 68] on input "Kaisarlis [PERSON_NAME]" at bounding box center [321, 65] width 397 height 18
click at [168, 66] on input "Kaisarlis [PERSON_NAME]" at bounding box center [321, 65] width 397 height 18
click at [512, 114] on button "Search" at bounding box center [506, 113] width 56 height 19
click at [154, 65] on input "Kaisarlis [PERSON_NAME]" at bounding box center [321, 65] width 397 height 18
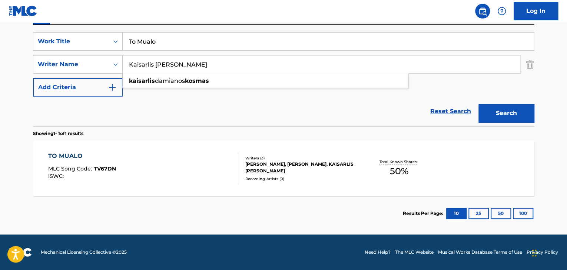
click at [478, 104] on button "Search" at bounding box center [506, 113] width 56 height 19
drag, startPoint x: 224, startPoint y: 62, endPoint x: 0, endPoint y: 62, distance: 224.5
click at [0, 62] on main "The MLC Public Work Search The accuracy and completeness of The MLC's data is d…" at bounding box center [283, 62] width 567 height 345
paste input "[PERSON_NAME]"
click at [508, 111] on button "Search" at bounding box center [506, 113] width 56 height 19
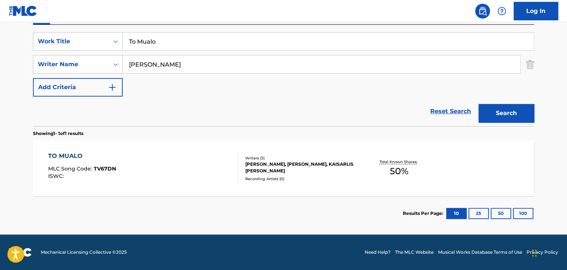
drag, startPoint x: 193, startPoint y: 59, endPoint x: 190, endPoint y: 63, distance: 4.0
click at [191, 62] on input "[PERSON_NAME]" at bounding box center [321, 65] width 397 height 18
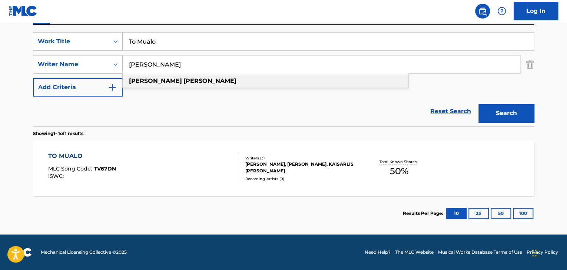
paste input "[PERSON_NAME]"
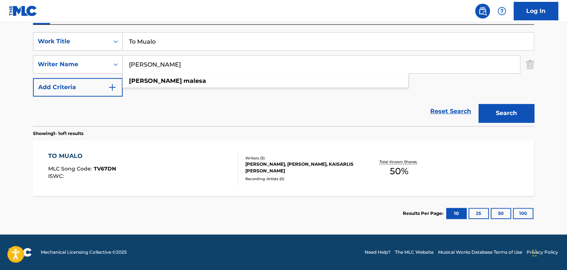
type input "[PERSON_NAME]"
click at [487, 113] on button "Search" at bounding box center [506, 113] width 56 height 19
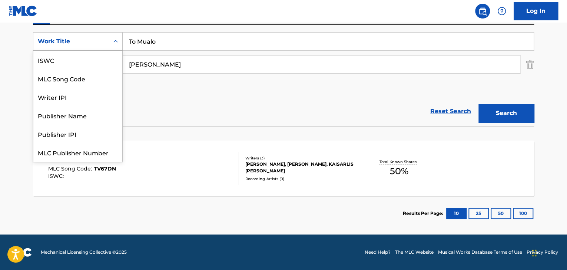
click at [92, 40] on div "Work Title" at bounding box center [71, 41] width 67 height 9
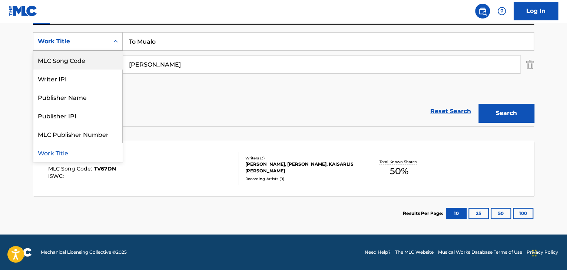
click at [87, 60] on div "MLC Song Code" at bounding box center [77, 60] width 89 height 19
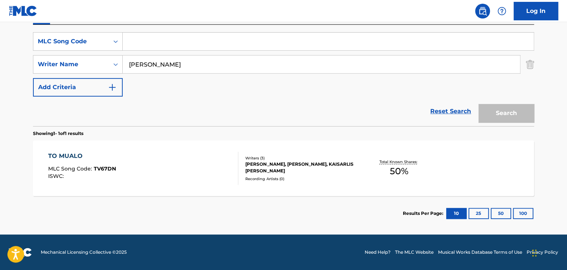
click at [180, 43] on input "Search Form" at bounding box center [328, 42] width 411 height 18
paste input "TA4AXR"
type input "TA4AXR"
drag, startPoint x: 243, startPoint y: 66, endPoint x: 0, endPoint y: 64, distance: 243.4
click at [0, 64] on main "The MLC Public Work Search The accuracy and completeness of The MLC's data is d…" at bounding box center [283, 62] width 567 height 345
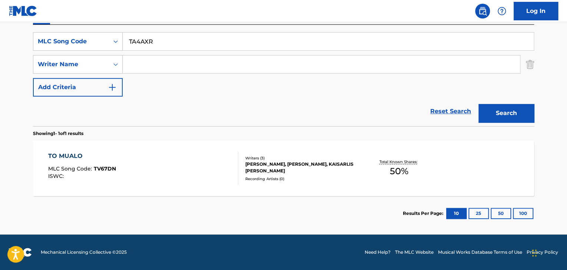
click at [497, 113] on button "Search" at bounding box center [506, 113] width 56 height 19
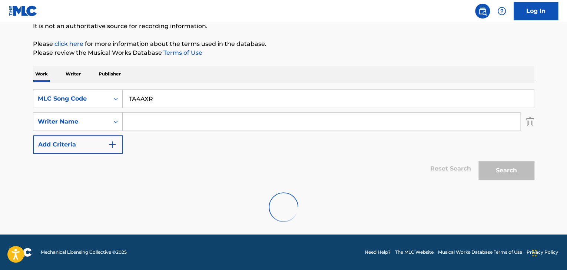
scroll to position [133, 0]
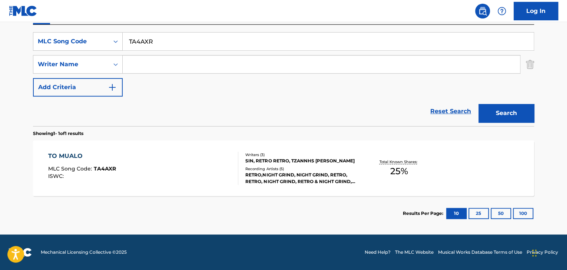
drag, startPoint x: 187, startPoint y: 43, endPoint x: 0, endPoint y: 30, distance: 187.1
click at [0, 30] on main "The MLC Public Work Search The accuracy and completeness of The MLC's data is d…" at bounding box center [283, 62] width 567 height 345
paste input "Ancient Dreams & Ancient Dreamers"
type input "Ancient Dreams & Ancient Dreamers"
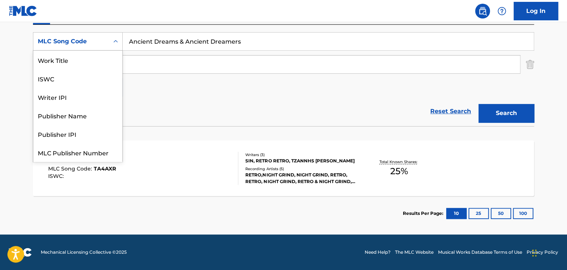
click at [86, 39] on div "MLC Song Code" at bounding box center [71, 41] width 67 height 9
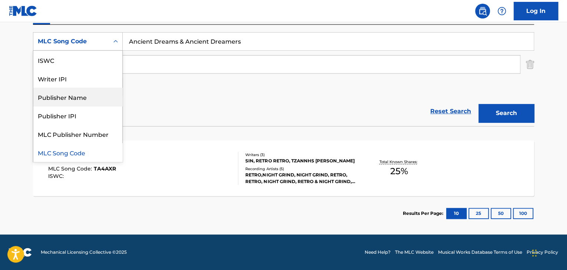
scroll to position [0, 0]
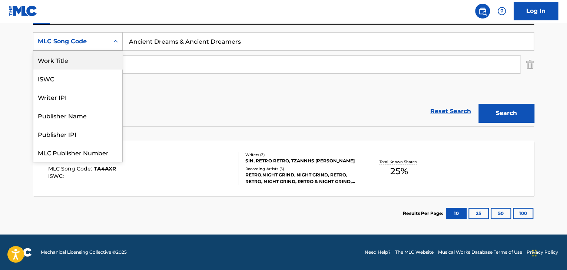
click at [64, 64] on div "Work Title" at bounding box center [77, 60] width 89 height 19
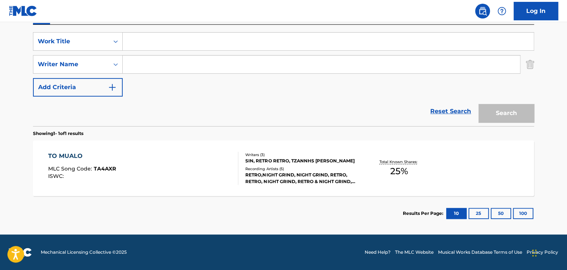
click at [219, 42] on input "Search Form" at bounding box center [328, 42] width 411 height 18
paste input "Ancient Dreams & Ancient Dreamers"
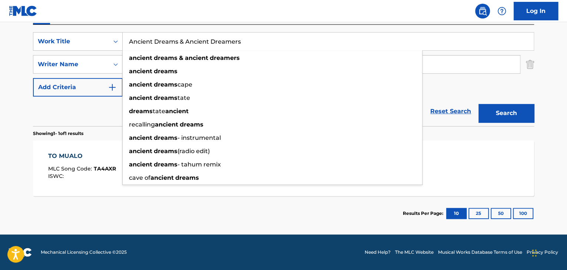
type input "Ancient Dreams & Ancient Dreamers"
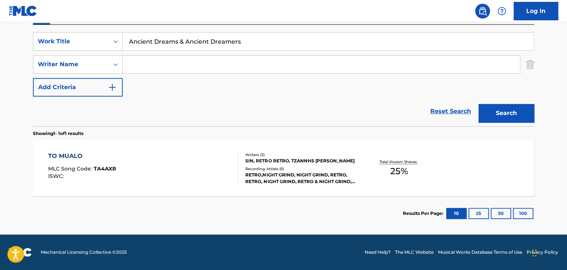
click at [1, 94] on main "The MLC Public Work Search The accuracy and completeness of The MLC's data is d…" at bounding box center [283, 62] width 567 height 345
click at [154, 63] on input "Search Form" at bounding box center [321, 65] width 397 height 18
paste input "Massage Tribe"
click at [505, 114] on button "Search" at bounding box center [506, 113] width 56 height 19
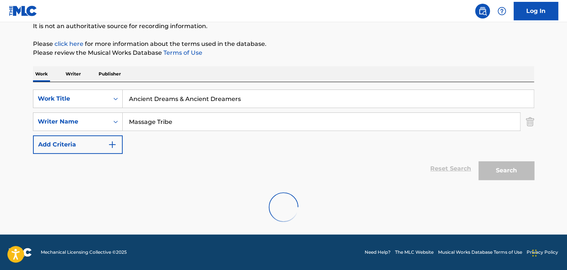
scroll to position [51, 0]
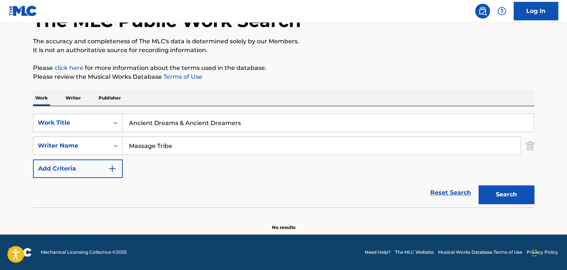
drag, startPoint x: 202, startPoint y: 147, endPoint x: 0, endPoint y: 140, distance: 201.6
click at [0, 140] on main "The MLC Public Work Search The accuracy and completeness of The MLC's data is d…" at bounding box center [283, 103] width 567 height 264
paste input "[PERSON_NAME]"
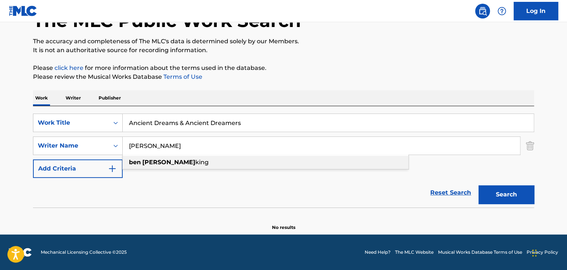
click at [157, 161] on strong "[PERSON_NAME]" at bounding box center [168, 162] width 53 height 7
type input "[PERSON_NAME] [PERSON_NAME]"
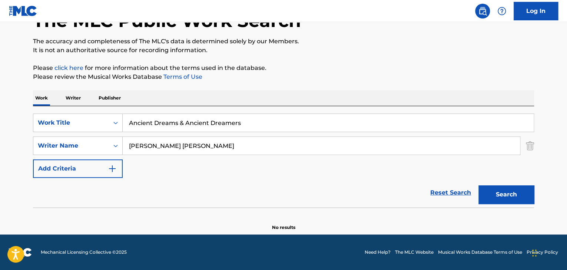
click at [490, 196] on button "Search" at bounding box center [506, 195] width 56 height 19
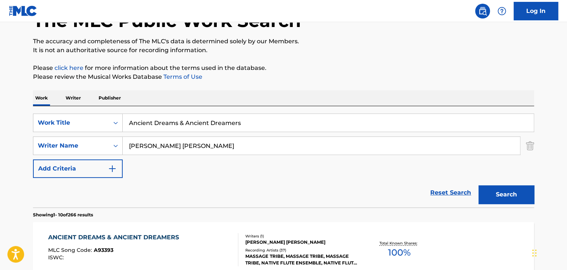
scroll to position [125, 0]
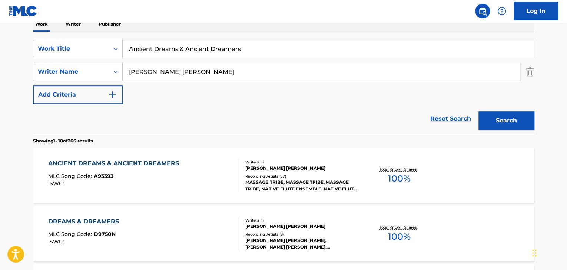
click at [236, 46] on input "Ancient Dreams & Ancient Dreamers" at bounding box center [328, 49] width 411 height 18
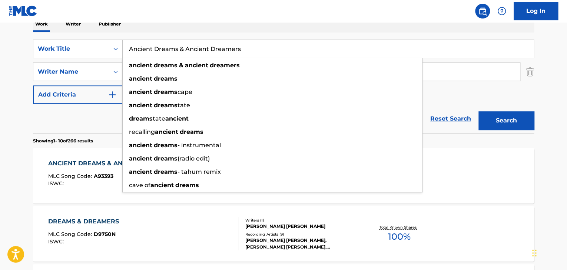
paste input "CANTONA"
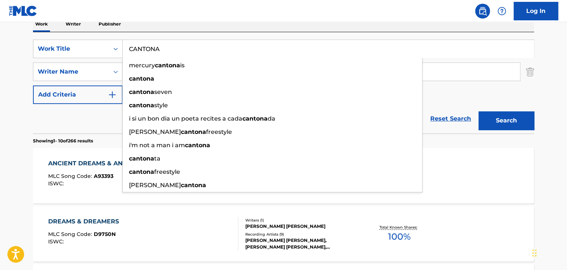
type input "CANTONA"
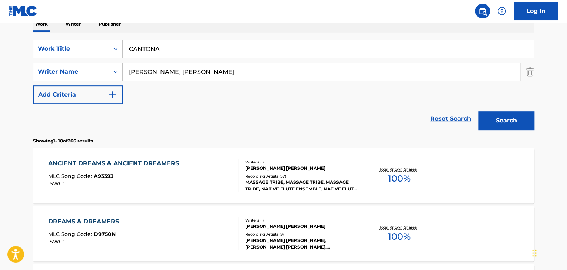
click at [185, 85] on div "SearchWithCriteria477f2ce8-fcb5-4884-9dd0-da99e1e463c7 Work Title CANTONA Searc…" at bounding box center [283, 72] width 501 height 64
click at [190, 72] on input "[PERSON_NAME] [PERSON_NAME]" at bounding box center [321, 72] width 397 height 18
paste input "Retro"
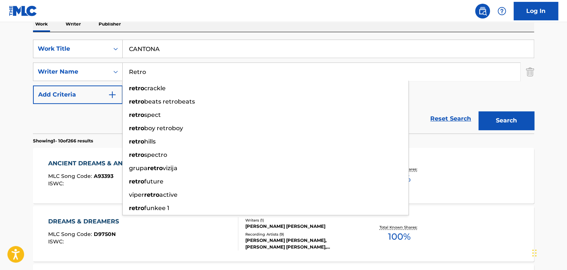
click at [501, 123] on button "Search" at bounding box center [506, 120] width 56 height 19
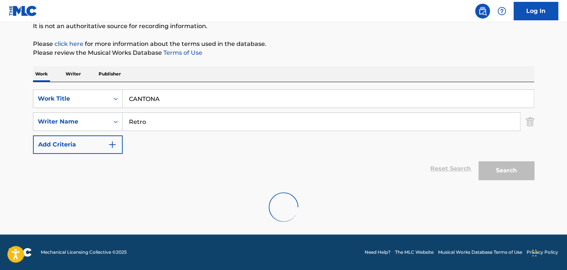
scroll to position [51, 0]
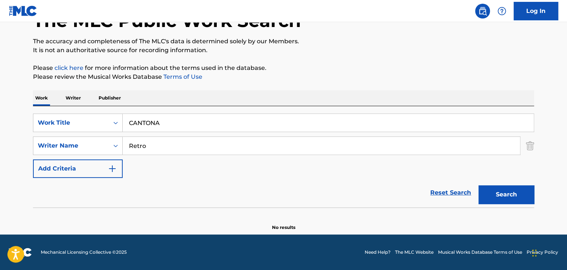
click at [500, 193] on button "Search" at bounding box center [506, 195] width 56 height 19
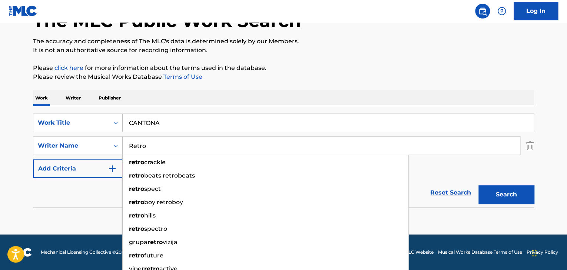
drag, startPoint x: 208, startPoint y: 140, endPoint x: 0, endPoint y: 150, distance: 208.0
click at [0, 150] on main "The MLC Public Work Search The accuracy and completeness of The MLC's data is d…" at bounding box center [283, 103] width 567 height 264
paste input "[PERSON_NAME] Orfeas"
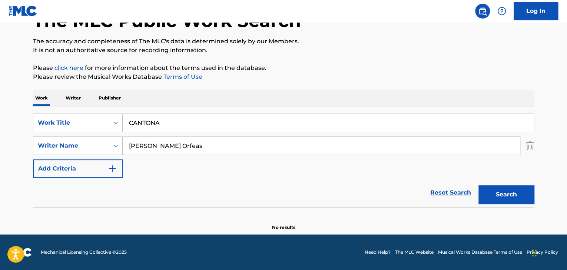
click at [515, 194] on button "Search" at bounding box center [506, 195] width 56 height 19
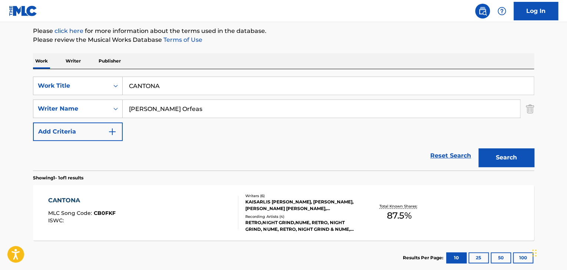
scroll to position [125, 0]
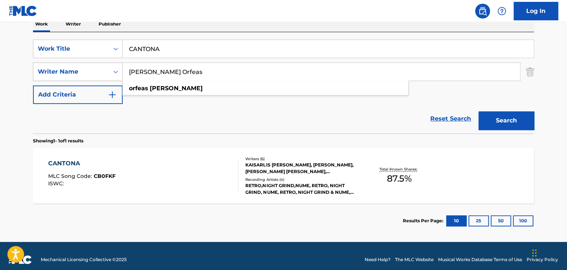
drag, startPoint x: 212, startPoint y: 75, endPoint x: 36, endPoint y: 74, distance: 175.9
click at [36, 74] on div "SearchWithCriteriaf1c95d0b-4ae4-4bc6-b580-9387456aa00d Writer Name [PERSON_NAME…" at bounding box center [283, 72] width 501 height 19
click at [507, 119] on button "Search" at bounding box center [506, 120] width 56 height 19
drag, startPoint x: 213, startPoint y: 70, endPoint x: 53, endPoint y: 70, distance: 160.0
click at [53, 70] on div "SearchWithCriteriaf1c95d0b-4ae4-4bc6-b580-9387456aa00d Writer Name [PERSON_NAME…" at bounding box center [283, 72] width 501 height 19
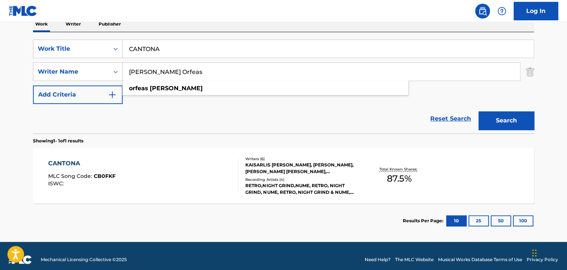
paste input "[PERSON_NAME]"
click at [506, 123] on button "Search" at bounding box center [506, 120] width 56 height 19
drag, startPoint x: 277, startPoint y: 74, endPoint x: 0, endPoint y: 74, distance: 277.1
click at [0, 74] on main "The MLC Public Work Search The accuracy and completeness of The MLC's data is d…" at bounding box center [283, 69] width 567 height 345
paste input "[PERSON_NAME]"
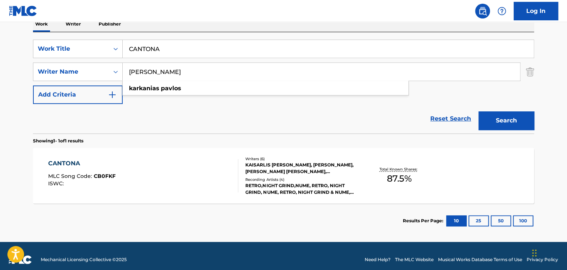
click at [503, 123] on button "Search" at bounding box center [506, 120] width 56 height 19
drag, startPoint x: 228, startPoint y: 75, endPoint x: 20, endPoint y: 71, distance: 208.6
click at [0, 69] on main "The MLC Public Work Search The accuracy and completeness of The MLC's data is d…" at bounding box center [283, 69] width 567 height 345
paste input "[PERSON_NAME]"
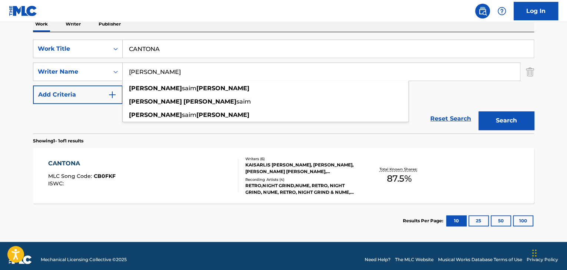
click at [499, 113] on button "Search" at bounding box center [506, 120] width 56 height 19
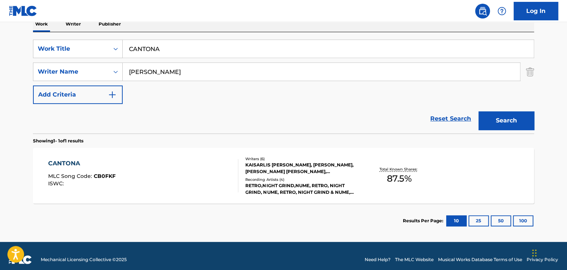
drag, startPoint x: 222, startPoint y: 73, endPoint x: 0, endPoint y: 58, distance: 222.8
click at [0, 58] on main "The MLC Public Work Search The accuracy and completeness of The MLC's data is d…" at bounding box center [283, 69] width 567 height 345
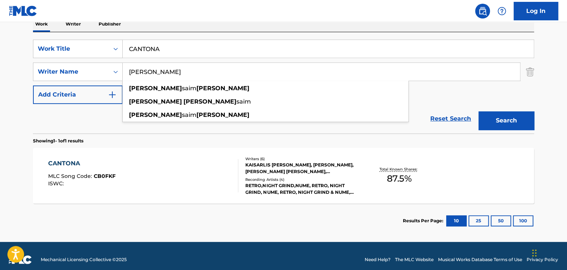
paste input "Panagiotakis"
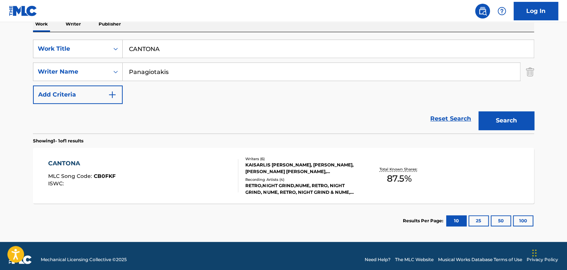
click at [498, 123] on button "Search" at bounding box center [506, 120] width 56 height 19
drag, startPoint x: 187, startPoint y: 74, endPoint x: 67, endPoint y: 55, distance: 121.4
click at [67, 55] on div "SearchWithCriteria477f2ce8-fcb5-4884-9dd0-da99e1e463c7 Work Title CANTONA Searc…" at bounding box center [283, 72] width 501 height 64
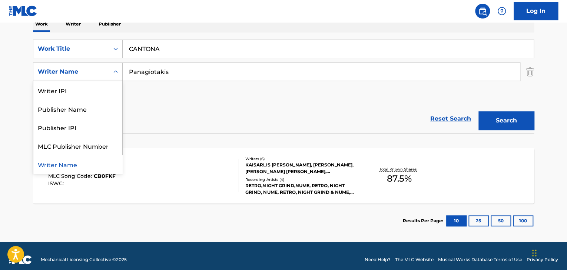
click at [113, 66] on div "Search Form" at bounding box center [115, 71] width 13 height 13
click at [157, 74] on input "Panagiotakis" at bounding box center [321, 72] width 397 height 18
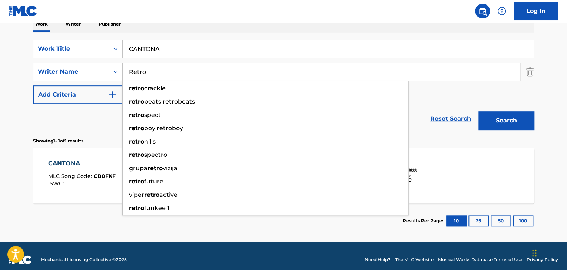
click at [512, 118] on button "Search" at bounding box center [506, 120] width 56 height 19
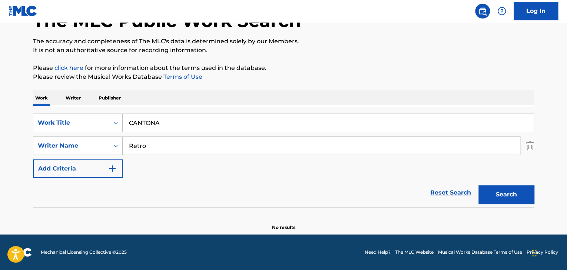
drag, startPoint x: 232, startPoint y: 142, endPoint x: 0, endPoint y: 150, distance: 232.4
click at [0, 150] on main "The MLC Public Work Search The accuracy and completeness of The MLC's data is d…" at bounding box center [283, 103] width 567 height 264
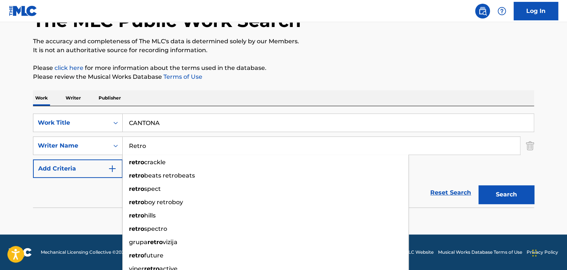
paste input "[PERSON_NAME] Orfeas"
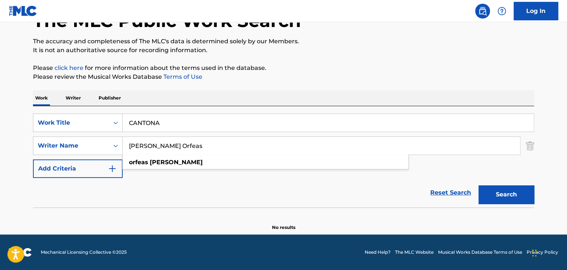
type input "[PERSON_NAME] Orfeas"
click at [499, 193] on button "Search" at bounding box center [506, 195] width 56 height 19
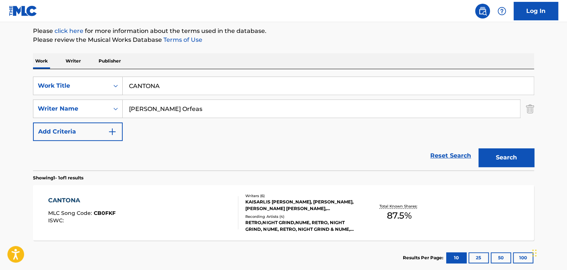
scroll to position [125, 0]
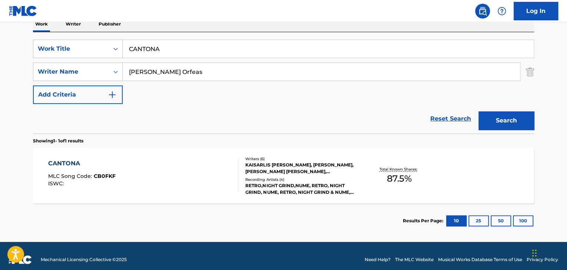
click at [58, 159] on div "CANTONA MLC Song Code : CB0FKF ISWC : Writers ( 6 ) KAISARLIS [PERSON_NAME], [P…" at bounding box center [283, 176] width 501 height 56
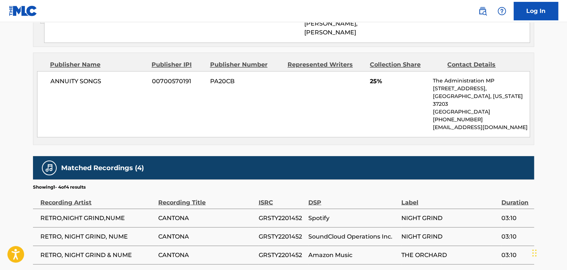
scroll to position [554, 0]
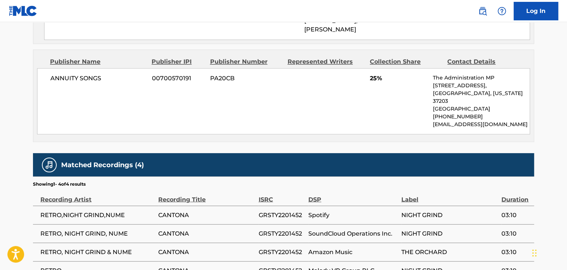
scroll to position [133, 0]
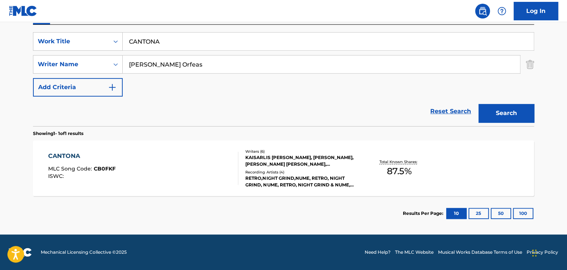
drag, startPoint x: 184, startPoint y: 40, endPoint x: 0, endPoint y: 40, distance: 183.7
click at [0, 40] on main "The MLC Public Work Search The accuracy and completeness of The MLC's data is d…" at bounding box center [283, 62] width 567 height 345
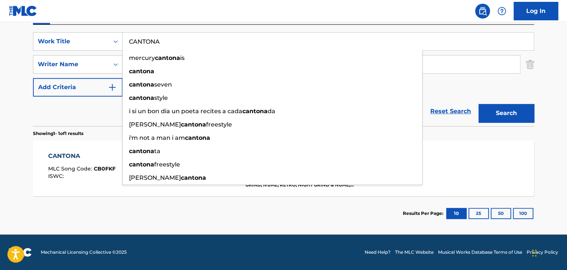
paste input "Heavy-Weight Sound"
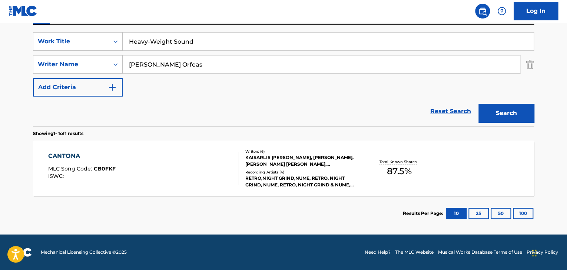
type input "Heavy-Weight Sound"
click at [184, 66] on input "[PERSON_NAME] Orfeas" at bounding box center [321, 65] width 397 height 18
paste input "[PERSON_NAME]"
type input "[PERSON_NAME]"
click at [500, 113] on button "Search" at bounding box center [506, 113] width 56 height 19
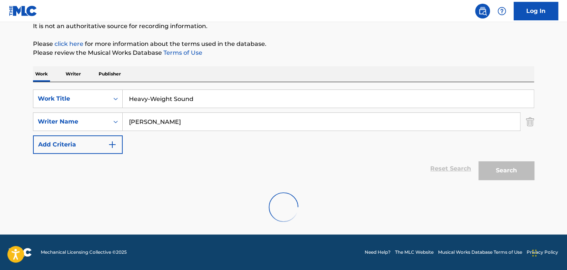
scroll to position [51, 0]
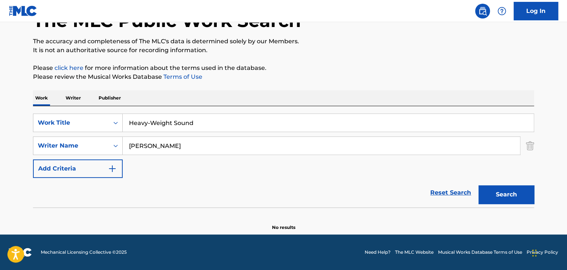
click at [150, 125] on input "Heavy-Weight Sound" at bounding box center [328, 123] width 411 height 18
type input "heavy weight sound"
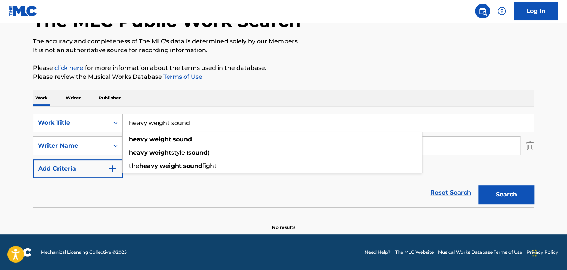
click at [2, 181] on main "The MLC Public Work Search The accuracy and completeness of The MLC's data is d…" at bounding box center [283, 103] width 567 height 264
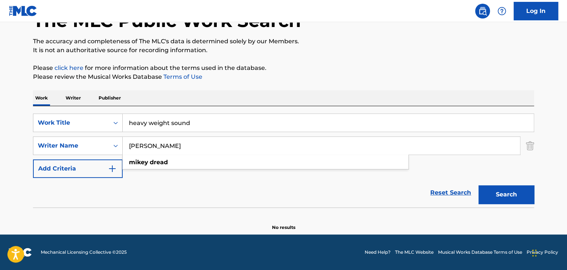
drag, startPoint x: 219, startPoint y: 144, endPoint x: 7, endPoint y: 154, distance: 211.7
click at [0, 154] on main "The MLC Public Work Search The accuracy and completeness of The MLC's data is d…" at bounding box center [283, 103] width 567 height 264
paste input "[PERSON_NAME]"
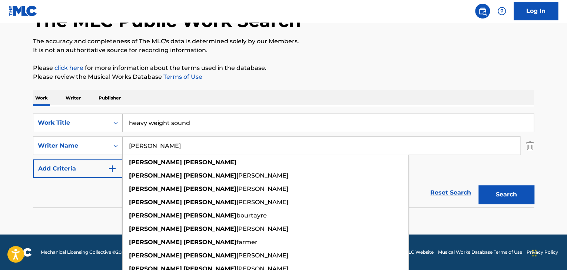
type input "[PERSON_NAME]"
click at [498, 193] on button "Search" at bounding box center [506, 195] width 56 height 19
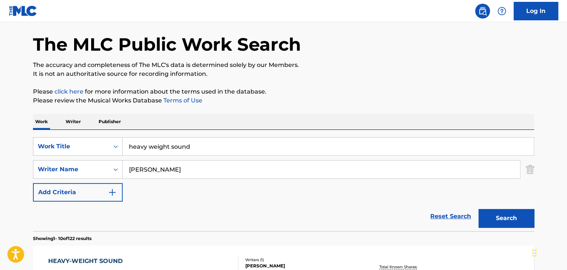
scroll to position [0, 0]
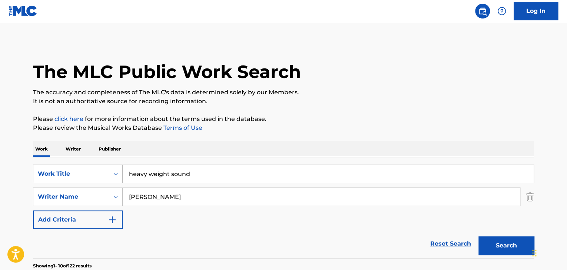
drag, startPoint x: 213, startPoint y: 175, endPoint x: 86, endPoint y: 175, distance: 127.4
click at [86, 175] on div "SearchWithCriteria477f2ce8-fcb5-4884-9dd0-da99e1e463c7 Work Title heavy weight …" at bounding box center [283, 174] width 501 height 19
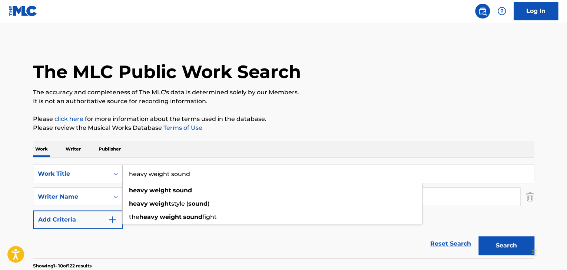
paste input "STRONGER!"
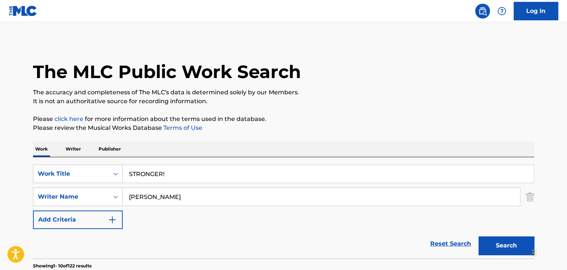
type input "STRONGER!"
drag, startPoint x: 193, startPoint y: 196, endPoint x: 67, endPoint y: 199, distance: 126.3
click at [67, 199] on div "SearchWithCriteriaf1c95d0b-4ae4-4bc6-b580-9387456aa00d Writer Name [PERSON_NAME]" at bounding box center [283, 197] width 501 height 19
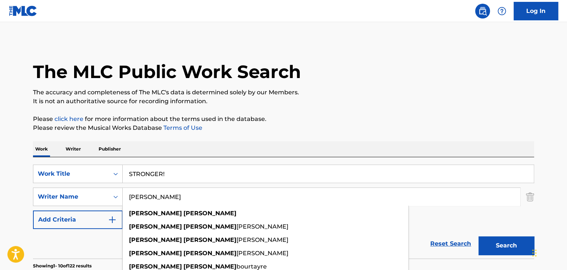
paste input "KXNVRA"
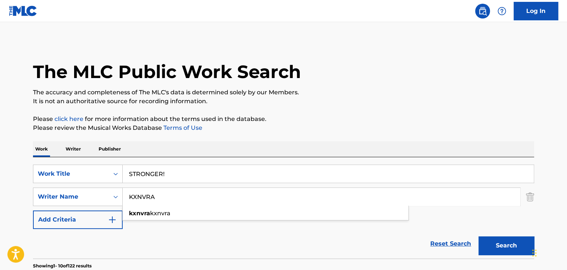
click at [516, 243] on button "Search" at bounding box center [506, 246] width 56 height 19
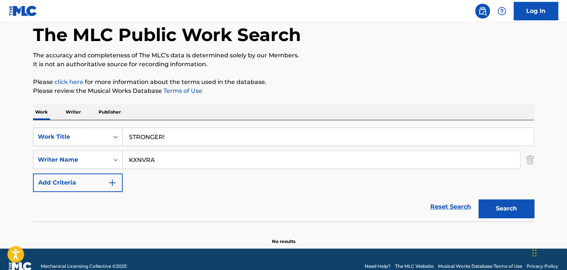
scroll to position [51, 0]
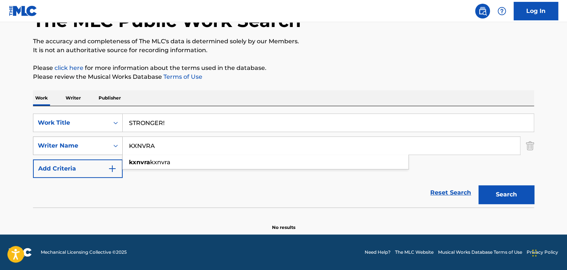
drag, startPoint x: 197, startPoint y: 150, endPoint x: 106, endPoint y: 146, distance: 91.2
click at [106, 146] on div "SearchWithCriteriaf1c95d0b-4ae4-4bc6-b580-9387456aa00d Writer Name KXNVRA kxnvr…" at bounding box center [283, 146] width 501 height 19
paste input "[PERSON_NAME]"
click at [499, 190] on button "Search" at bounding box center [506, 195] width 56 height 19
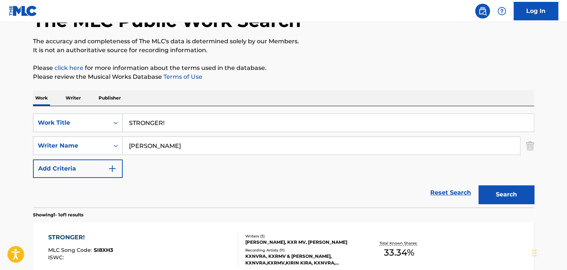
scroll to position [88, 0]
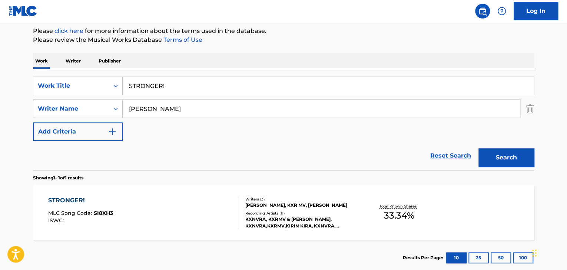
drag, startPoint x: 187, startPoint y: 111, endPoint x: 16, endPoint y: 109, distance: 170.8
click at [16, 109] on main "The MLC Public Work Search The accuracy and completeness of The MLC's data is d…" at bounding box center [283, 106] width 567 height 345
paste input "[PERSON_NAME]"
click at [507, 155] on button "Search" at bounding box center [506, 158] width 56 height 19
click at [221, 119] on div "SearchWithCriteria477f2ce8-fcb5-4884-9dd0-da99e1e463c7 Work Title STRONGER! Sea…" at bounding box center [283, 109] width 501 height 64
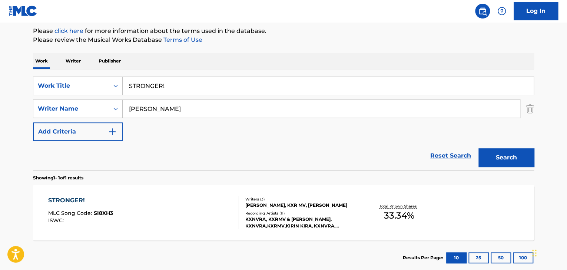
click at [219, 116] on input "[PERSON_NAME]" at bounding box center [321, 109] width 397 height 18
paste input "XR"
click at [491, 157] on button "Search" at bounding box center [506, 158] width 56 height 19
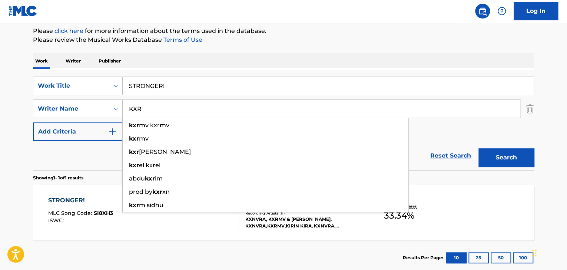
click at [159, 108] on input "KXR" at bounding box center [321, 109] width 397 height 18
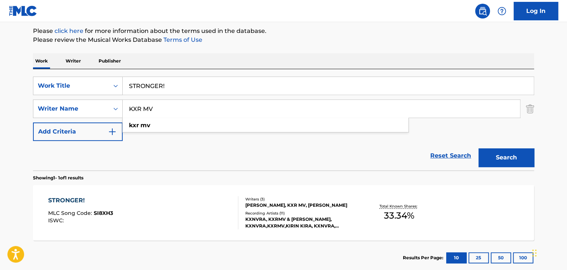
type input "KXR MV"
click at [478, 149] on button "Search" at bounding box center [506, 158] width 56 height 19
click at [70, 202] on div "STRONGER!" at bounding box center [80, 200] width 65 height 9
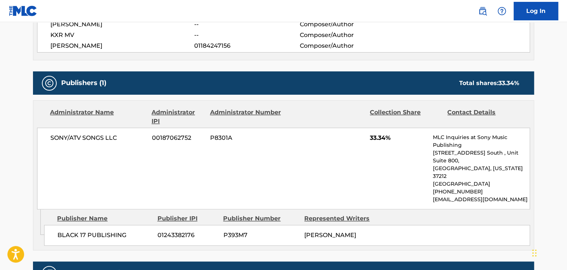
scroll to position [305, 0]
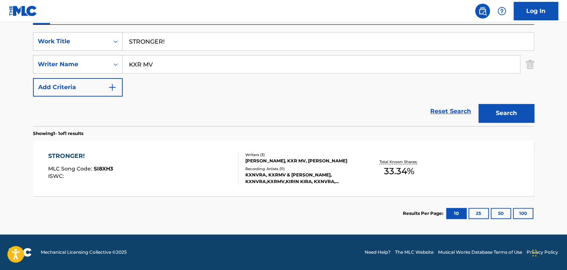
scroll to position [88, 0]
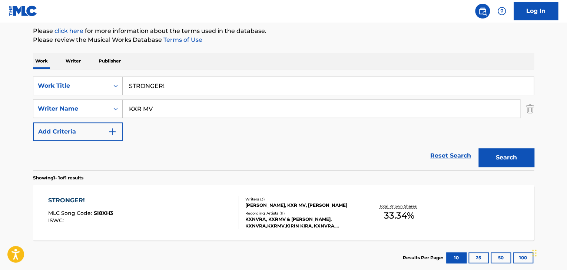
drag, startPoint x: 172, startPoint y: 85, endPoint x: 0, endPoint y: 79, distance: 172.3
click at [0, 79] on main "The MLC Public Work Search The accuracy and completeness of The MLC's data is d…" at bounding box center [283, 106] width 567 height 345
paste input "ong of the Starry Night"
type input "Song of the Starry Night"
click at [2, 142] on main "The MLC Public Work Search The accuracy and completeness of The MLC's data is d…" at bounding box center [283, 106] width 567 height 345
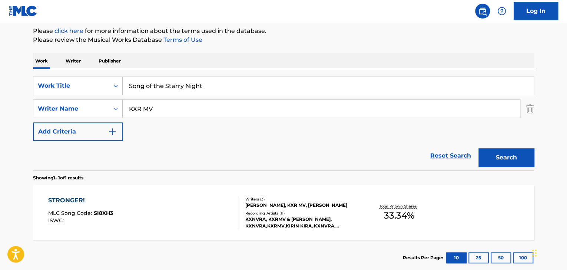
click at [194, 102] on input "KXR MV" at bounding box center [321, 109] width 397 height 18
paste input "Sleep Tribe"
click at [507, 146] on div "Search" at bounding box center [503, 156] width 59 height 30
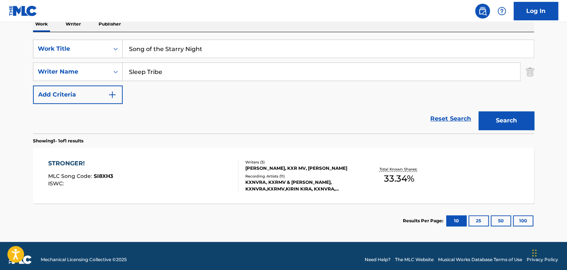
click at [515, 116] on button "Search" at bounding box center [506, 120] width 56 height 19
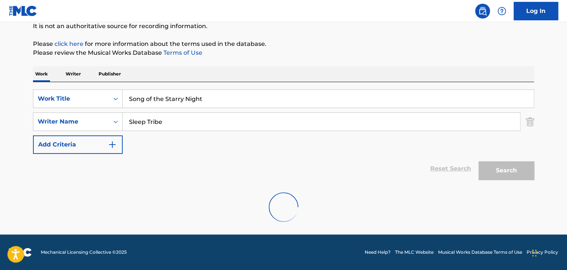
scroll to position [51, 0]
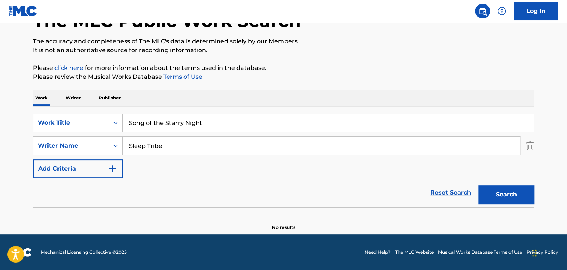
drag, startPoint x: 209, startPoint y: 147, endPoint x: 0, endPoint y: 147, distance: 208.9
click at [0, 147] on main "The MLC Public Work Search The accuracy and completeness of The MLC's data is d…" at bounding box center [283, 103] width 567 height 264
paste input "[PERSON_NAME]"
click at [496, 190] on button "Search" at bounding box center [506, 195] width 56 height 19
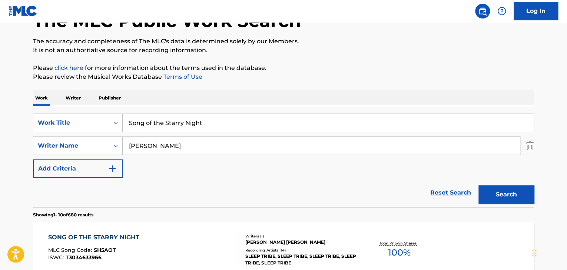
click at [203, 153] on input "[PERSON_NAME]" at bounding box center [321, 146] width 397 height 18
click at [197, 205] on div "Reset Search Search" at bounding box center [283, 193] width 501 height 30
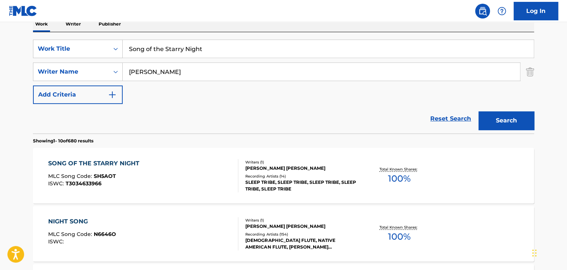
click at [179, 73] on input "[PERSON_NAME]" at bounding box center [321, 72] width 397 height 18
type input "[PERSON_NAME] [PERSON_NAME]"
click at [478, 111] on button "Search" at bounding box center [506, 120] width 56 height 19
click at [186, 137] on section "Showing 1 - 10 of 680 results" at bounding box center [283, 139] width 501 height 11
click at [75, 160] on div "SONG OF THE STARRY NIGHT" at bounding box center [95, 163] width 95 height 9
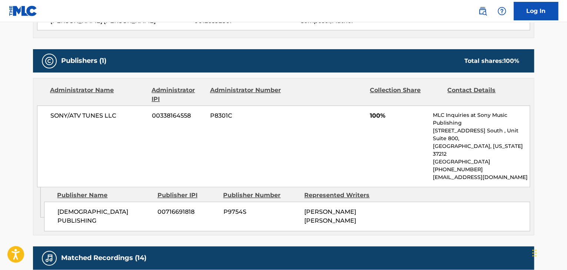
scroll to position [333, 0]
